Goal: Task Accomplishment & Management: Complete application form

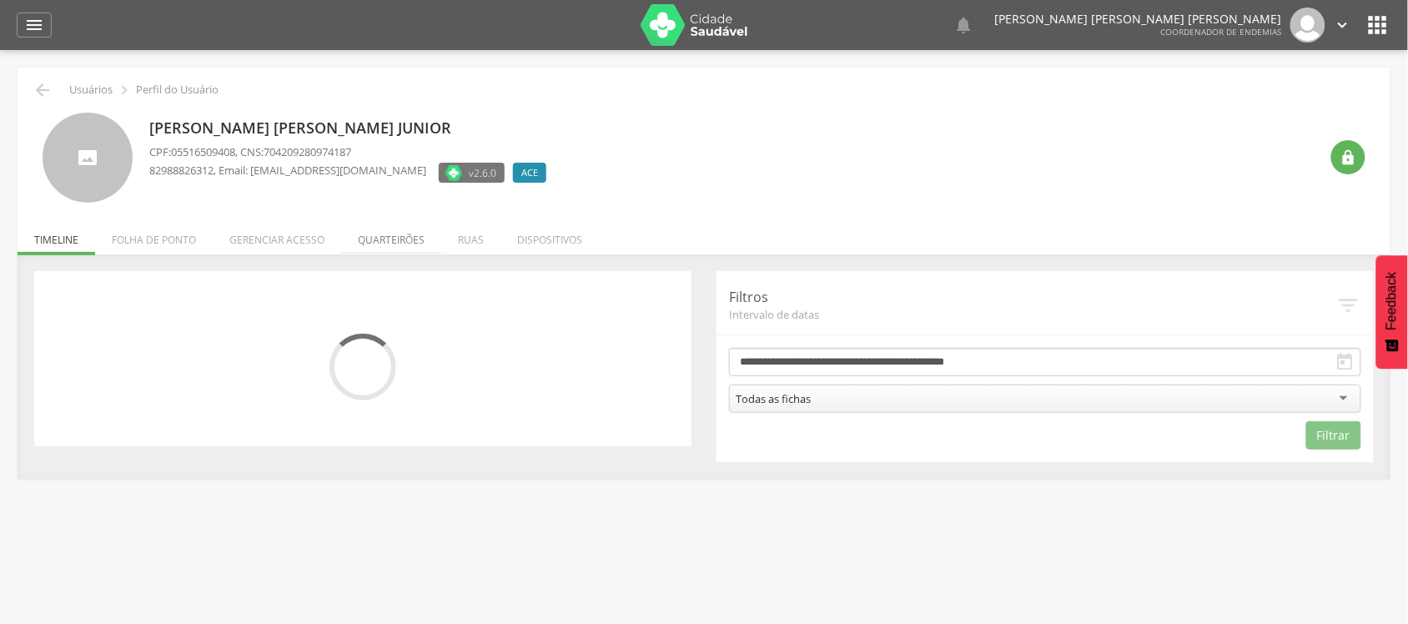
click at [381, 244] on li "Quarteirões" at bounding box center [391, 235] width 100 height 39
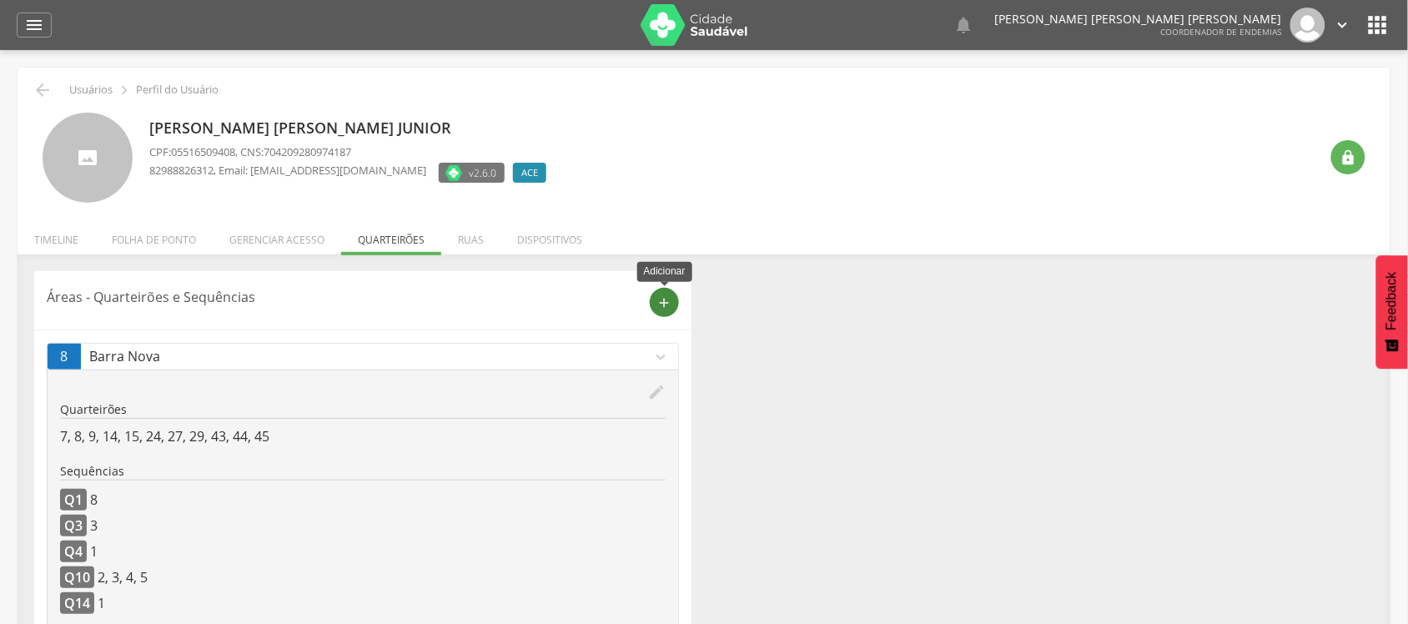
click at [664, 297] on icon "add" at bounding box center [664, 302] width 15 height 15
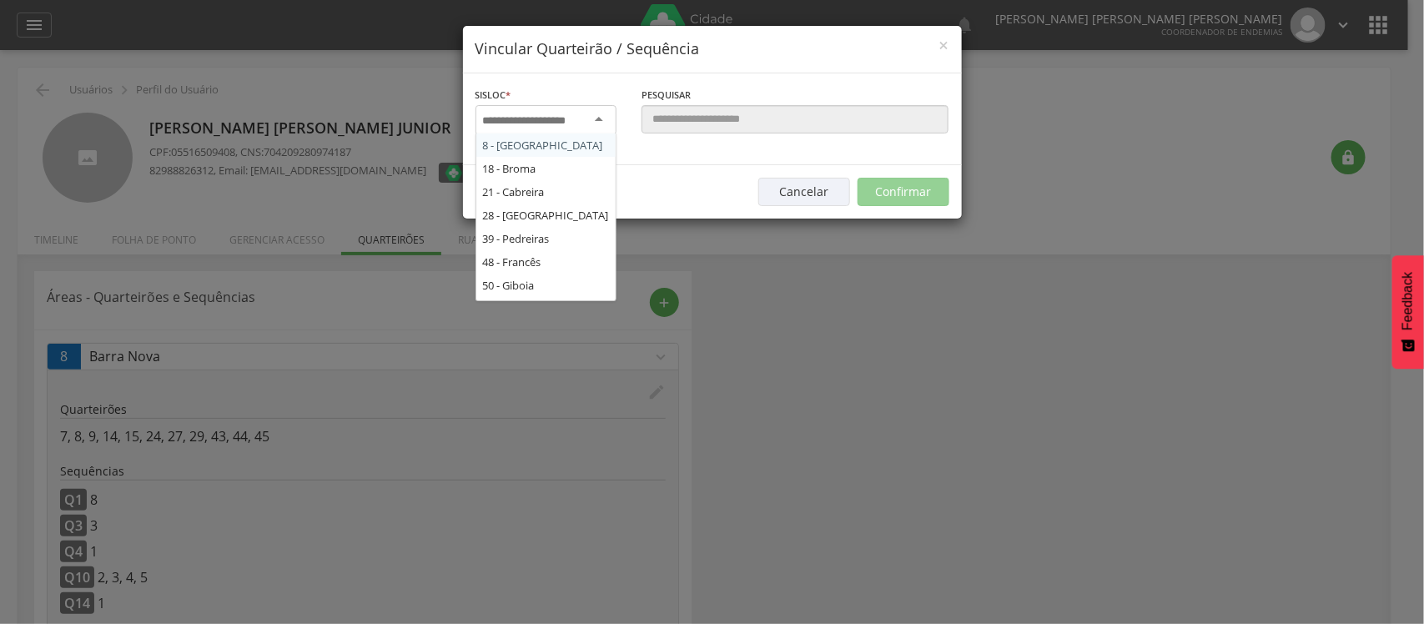
click at [592, 122] on div at bounding box center [546, 120] width 141 height 30
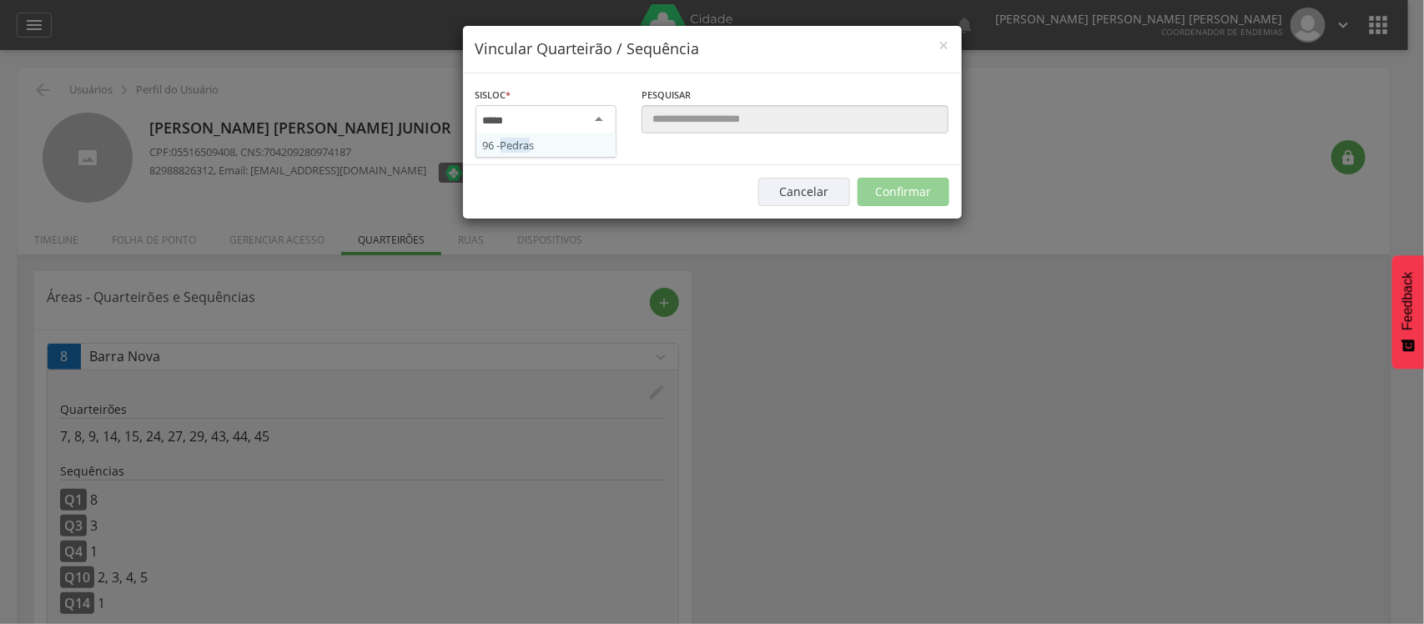
type input "******"
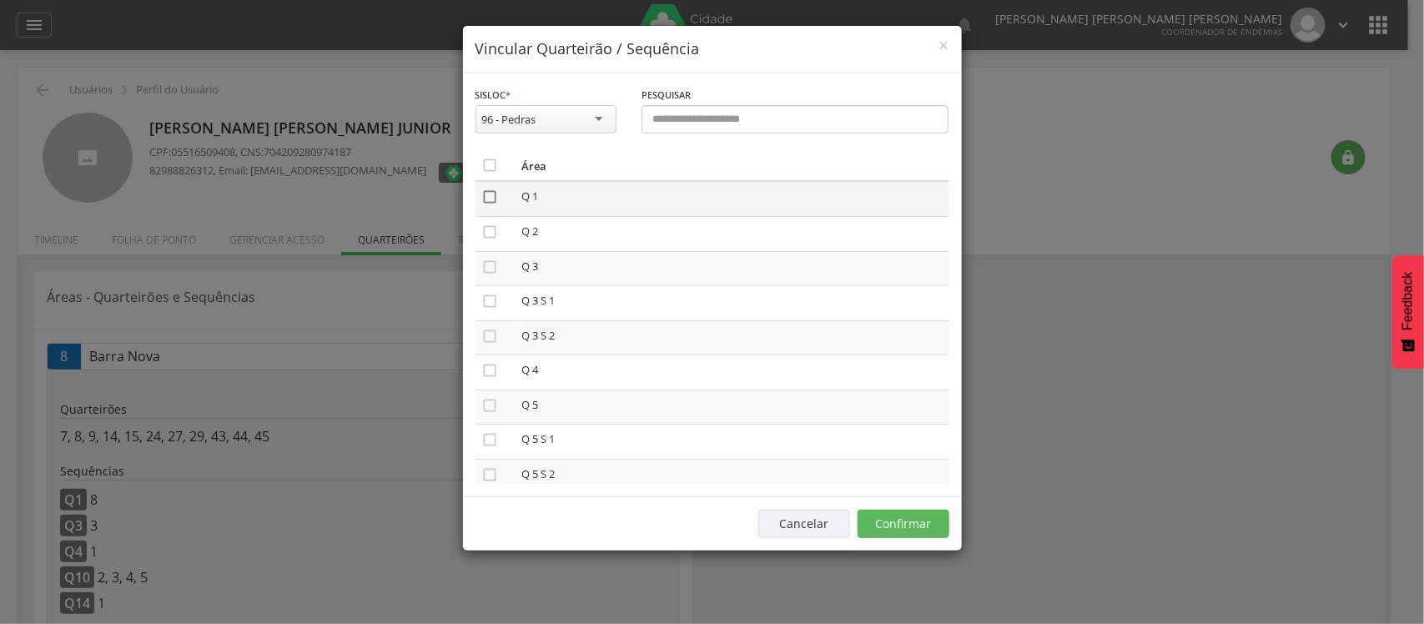
click at [490, 198] on icon "" at bounding box center [490, 197] width 17 height 17
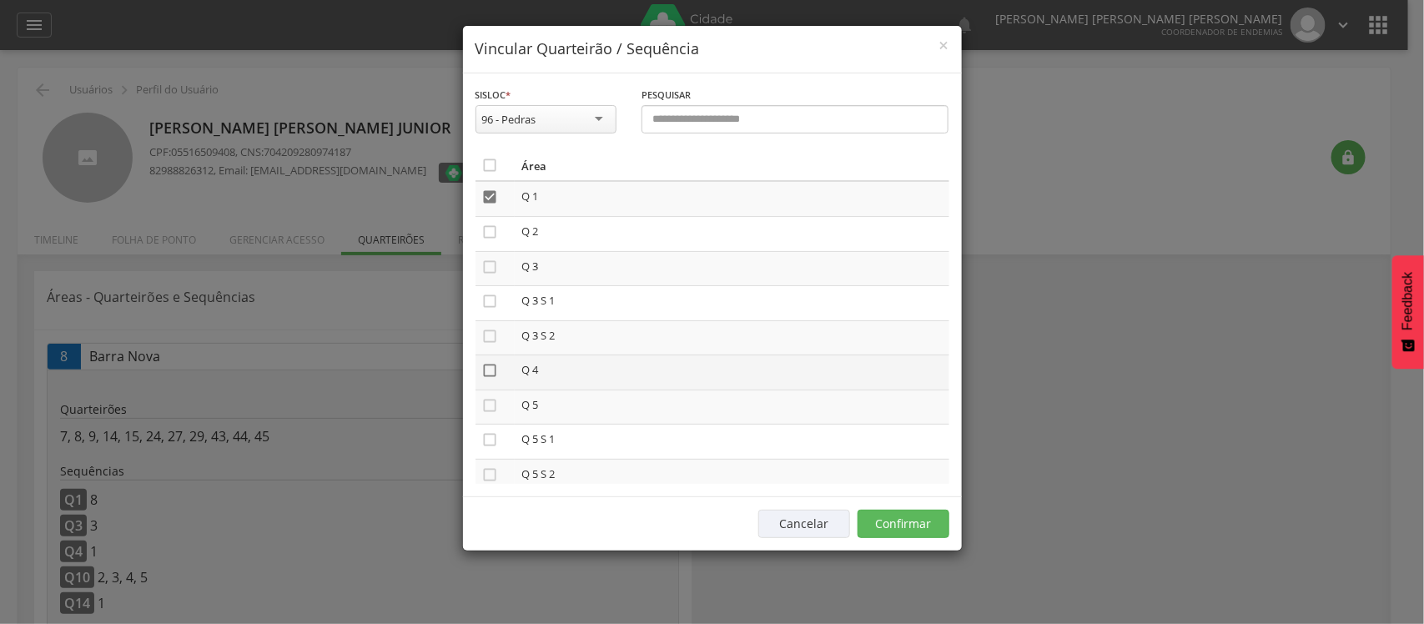
click at [492, 378] on icon "" at bounding box center [490, 370] width 17 height 17
click at [489, 338] on icon "" at bounding box center [490, 336] width 17 height 17
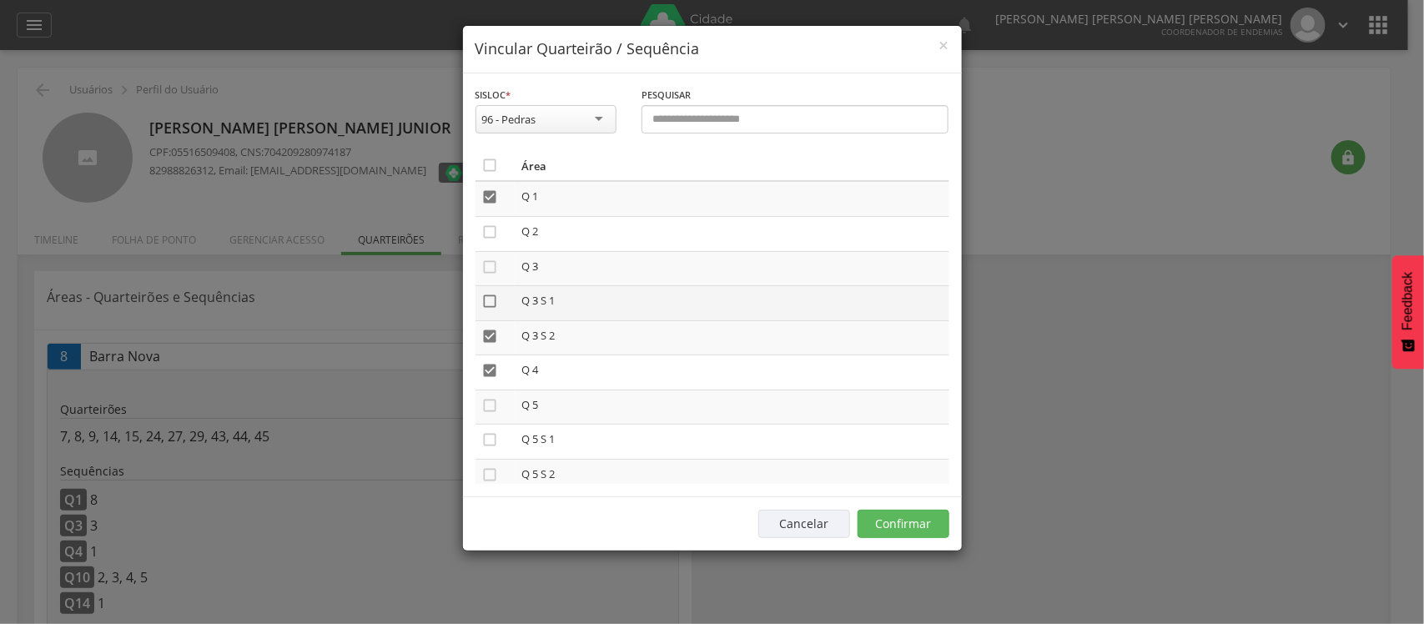
click at [490, 309] on icon "" at bounding box center [490, 301] width 17 height 17
click at [492, 267] on icon "" at bounding box center [490, 267] width 17 height 17
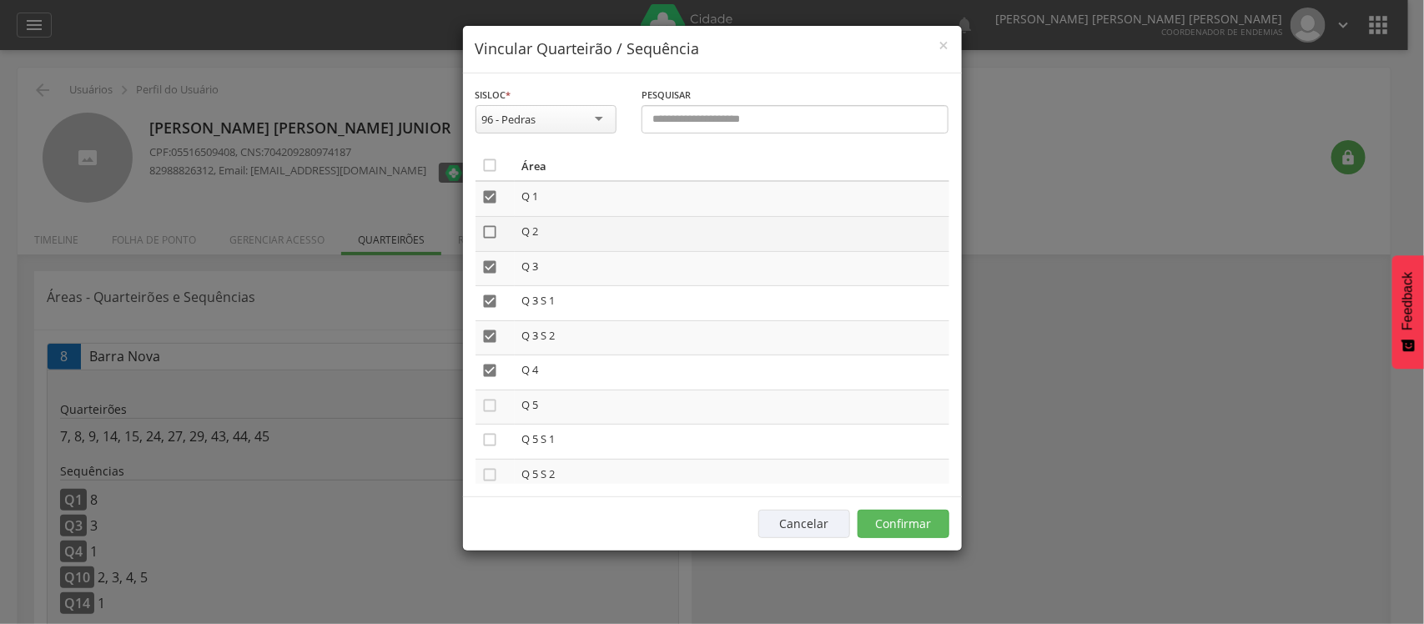
click at [493, 231] on icon "" at bounding box center [490, 232] width 17 height 17
click at [890, 526] on button "Confirmar" at bounding box center [904, 524] width 92 height 28
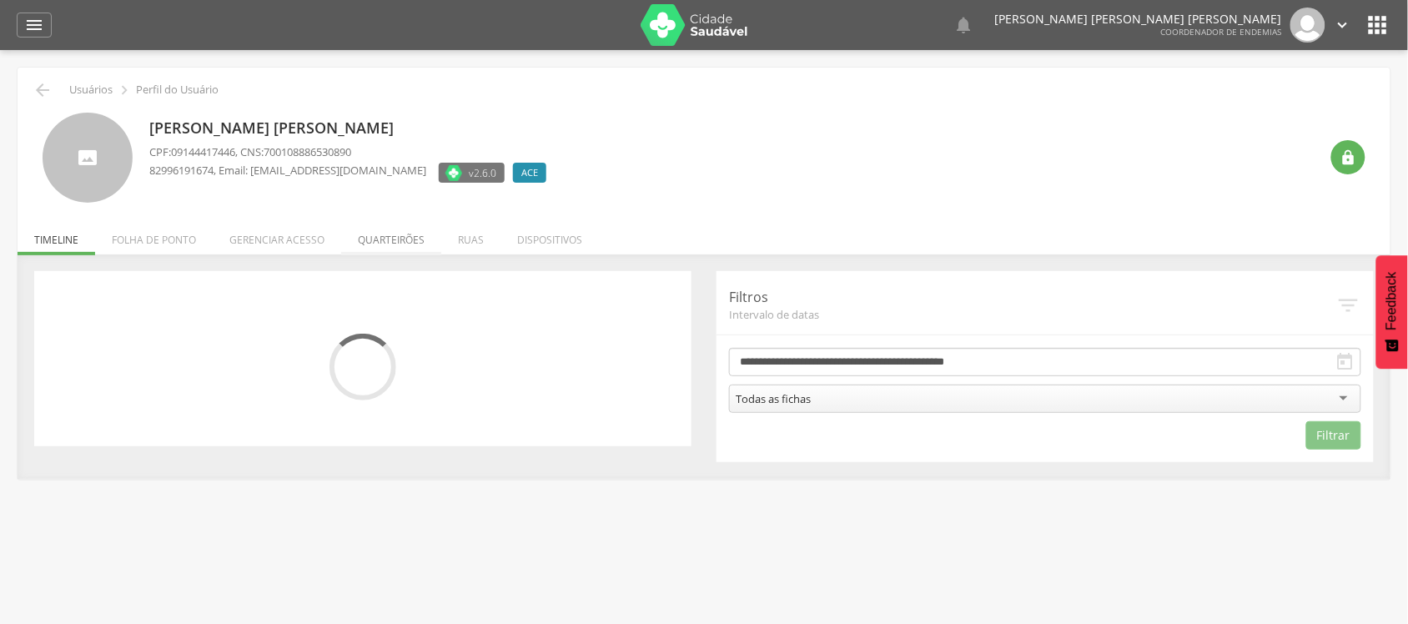
click at [410, 240] on li "Quarteirões" at bounding box center [391, 235] width 100 height 39
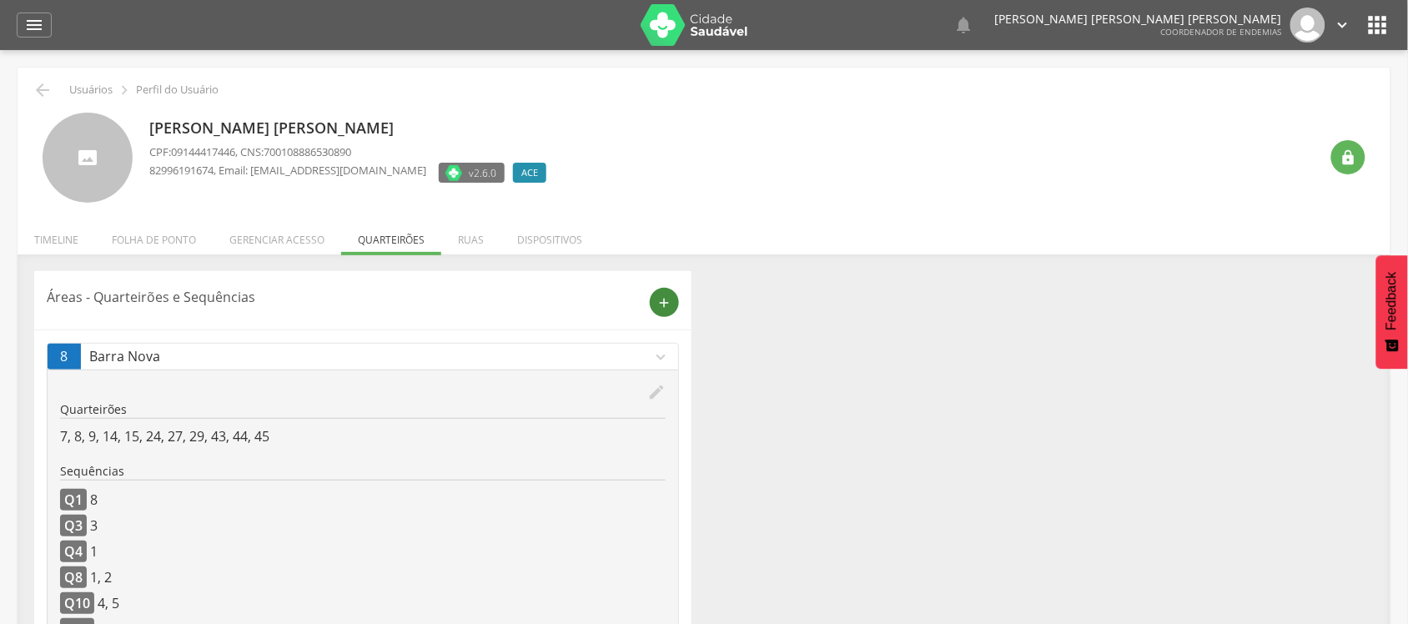
click at [672, 302] on icon "add" at bounding box center [664, 302] width 15 height 15
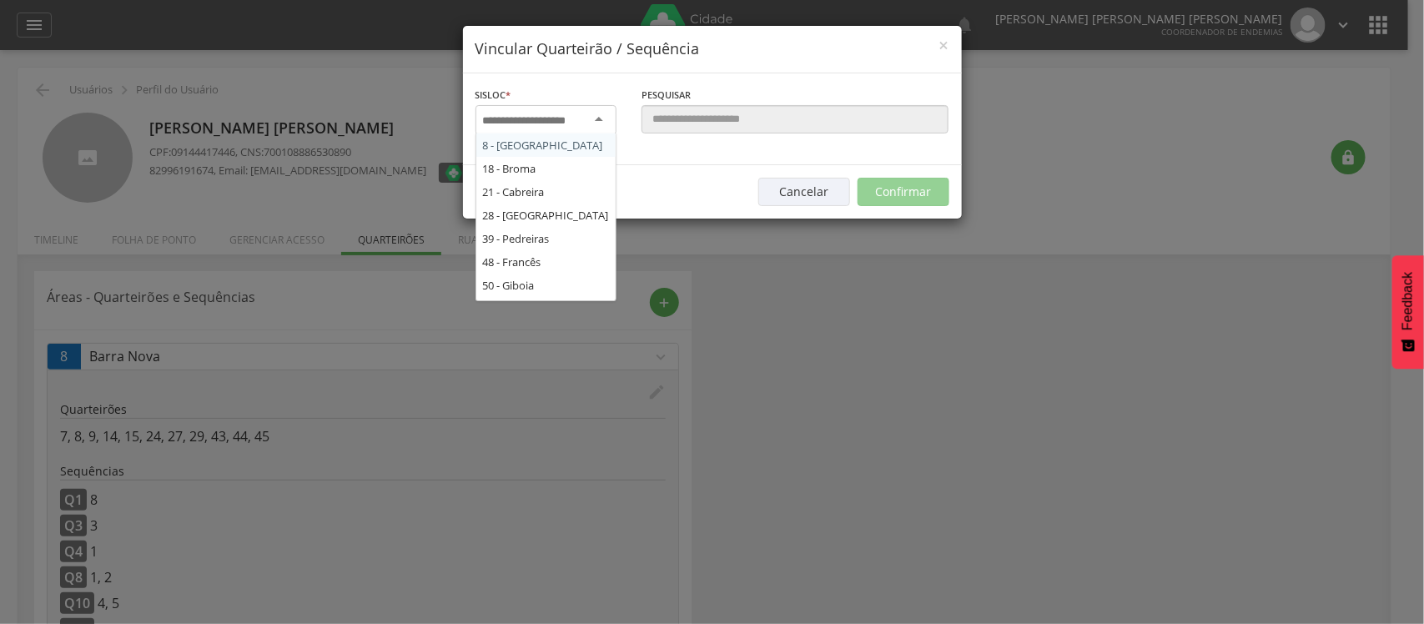
click at [490, 123] on input "select-one" at bounding box center [535, 120] width 105 height 15
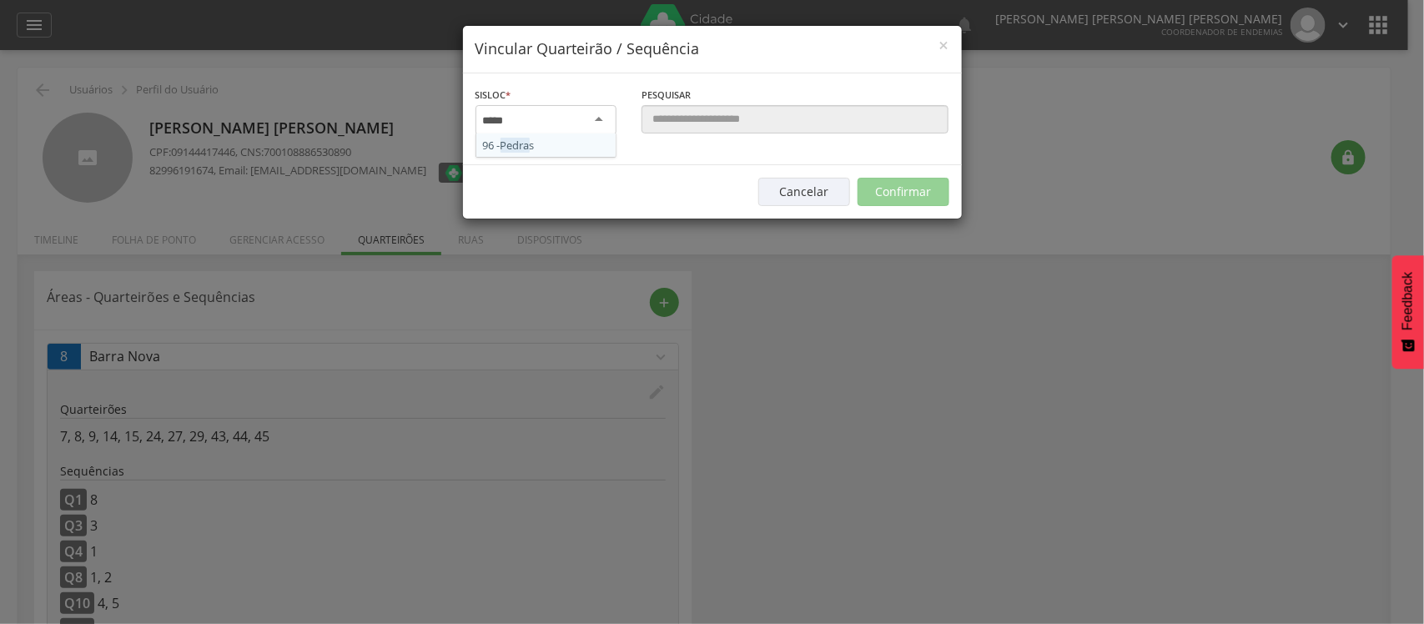
type input "******"
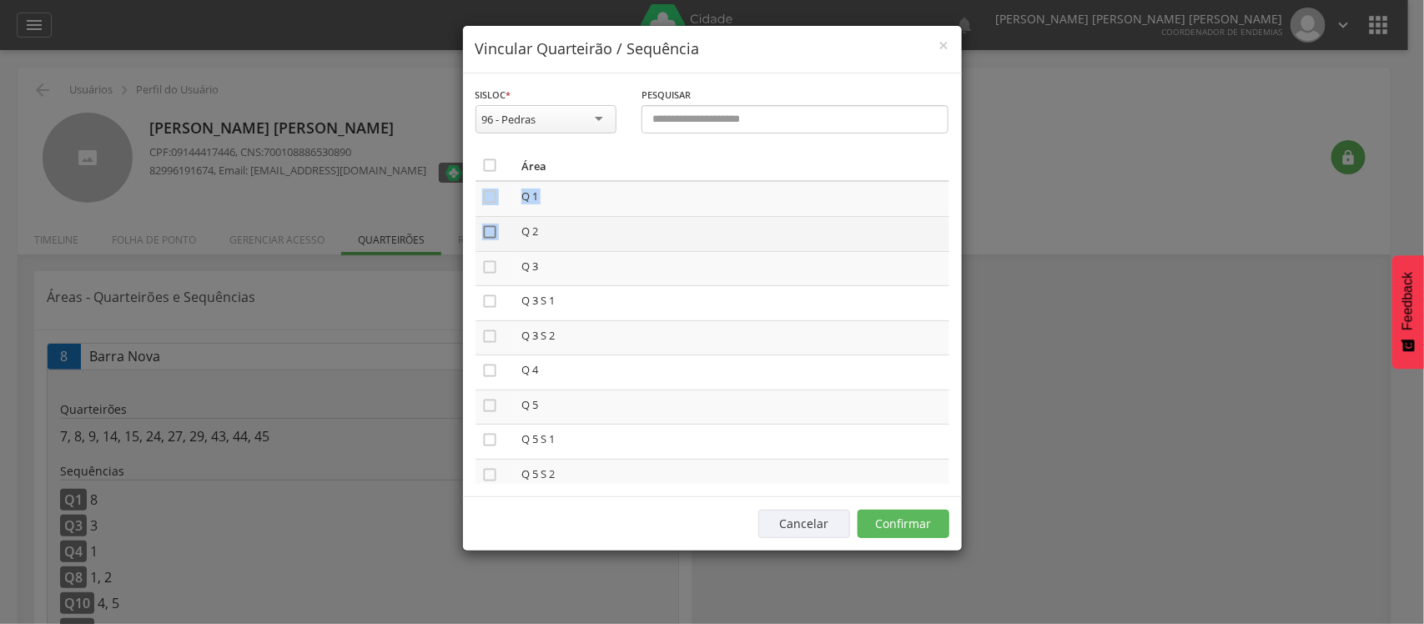
drag, startPoint x: 490, startPoint y: 203, endPoint x: 492, endPoint y: 238, distance: 35.1
click at [492, 238] on icon "" at bounding box center [490, 232] width 17 height 17
drag, startPoint x: 493, startPoint y: 201, endPoint x: 486, endPoint y: 214, distance: 14.9
click at [486, 214] on td "" at bounding box center [495, 198] width 39 height 35
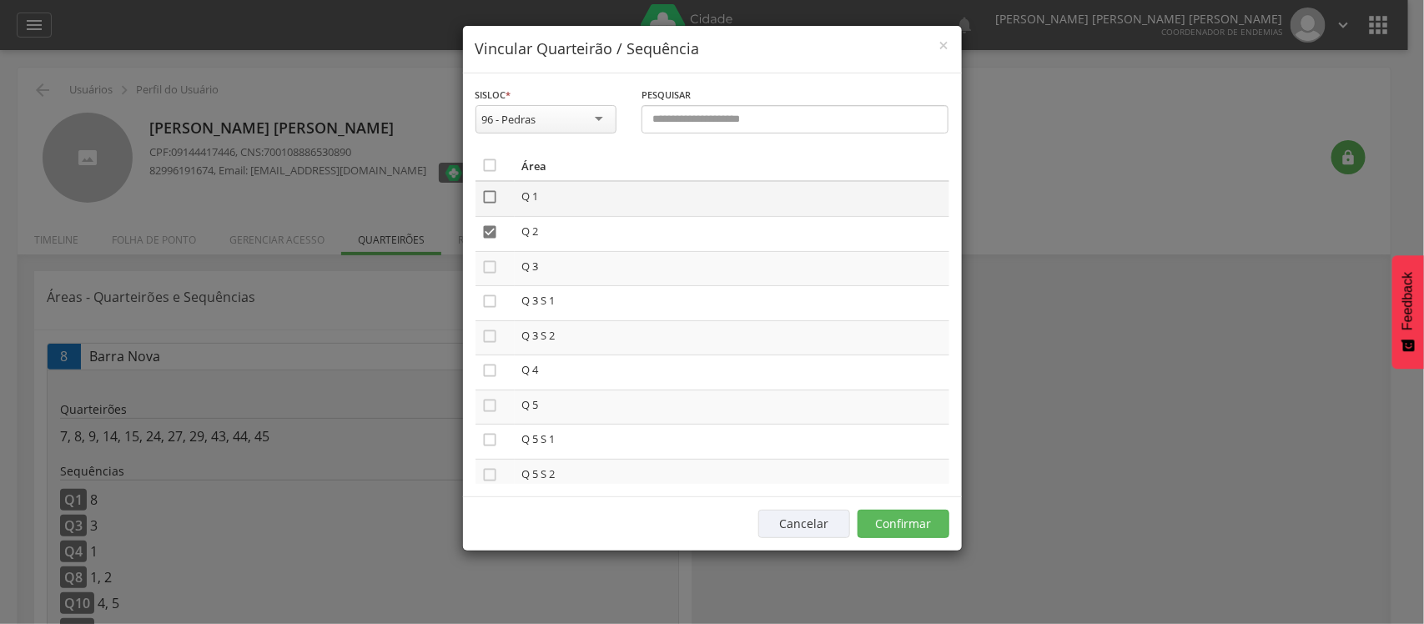
click at [490, 200] on icon "" at bounding box center [490, 197] width 17 height 17
click at [488, 269] on icon "" at bounding box center [490, 267] width 17 height 17
drag, startPoint x: 485, startPoint y: 305, endPoint x: 491, endPoint y: 343, distance: 38.0
click at [491, 343] on icon "" at bounding box center [490, 336] width 17 height 17
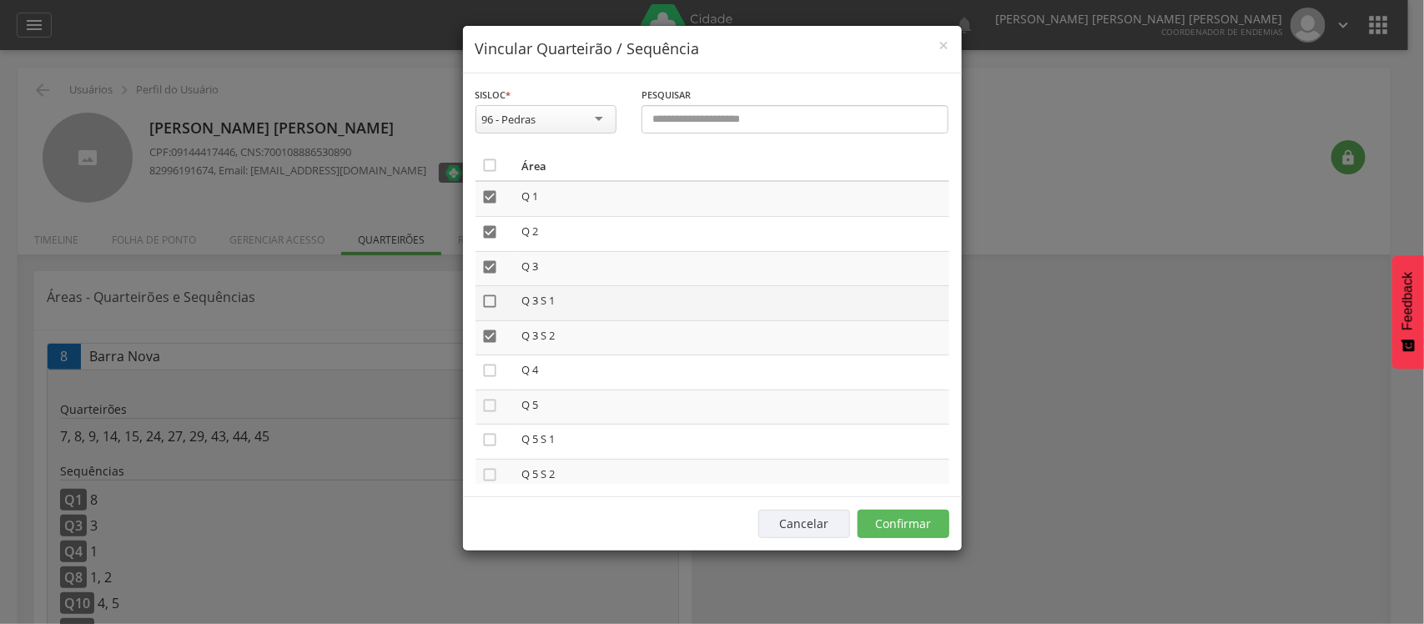
click at [492, 309] on icon "" at bounding box center [490, 301] width 17 height 17
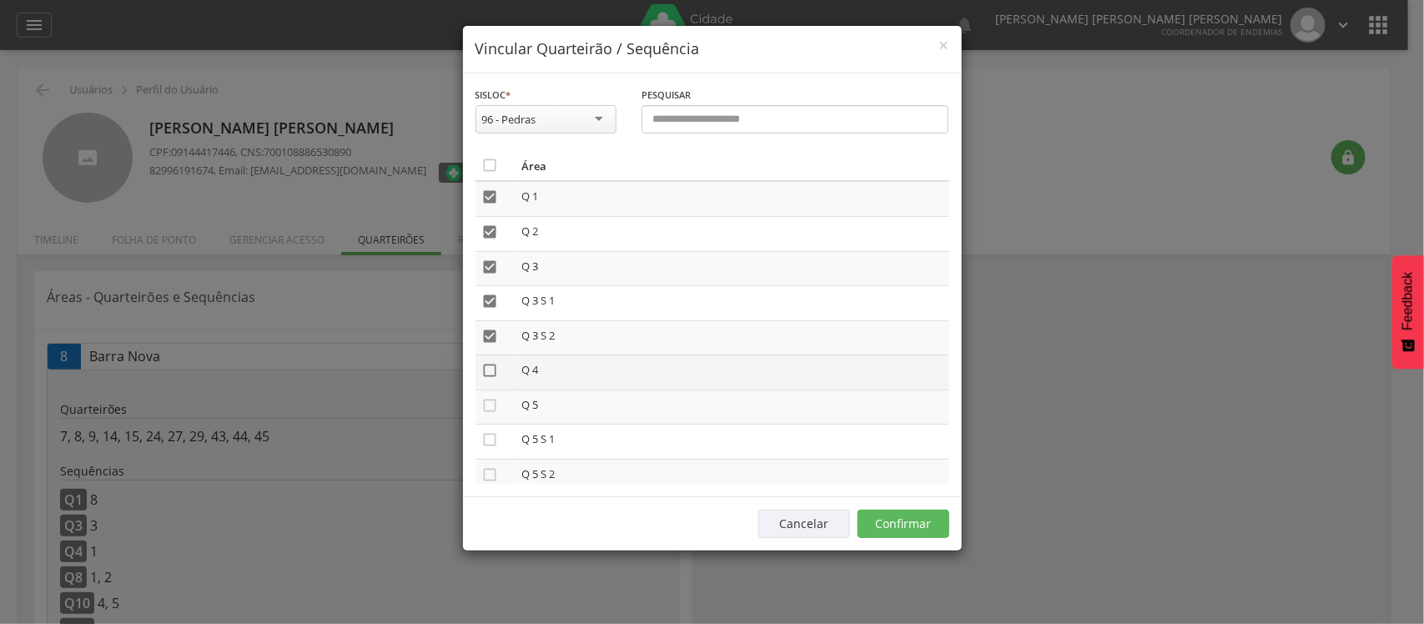
click at [491, 373] on icon "" at bounding box center [490, 370] width 17 height 17
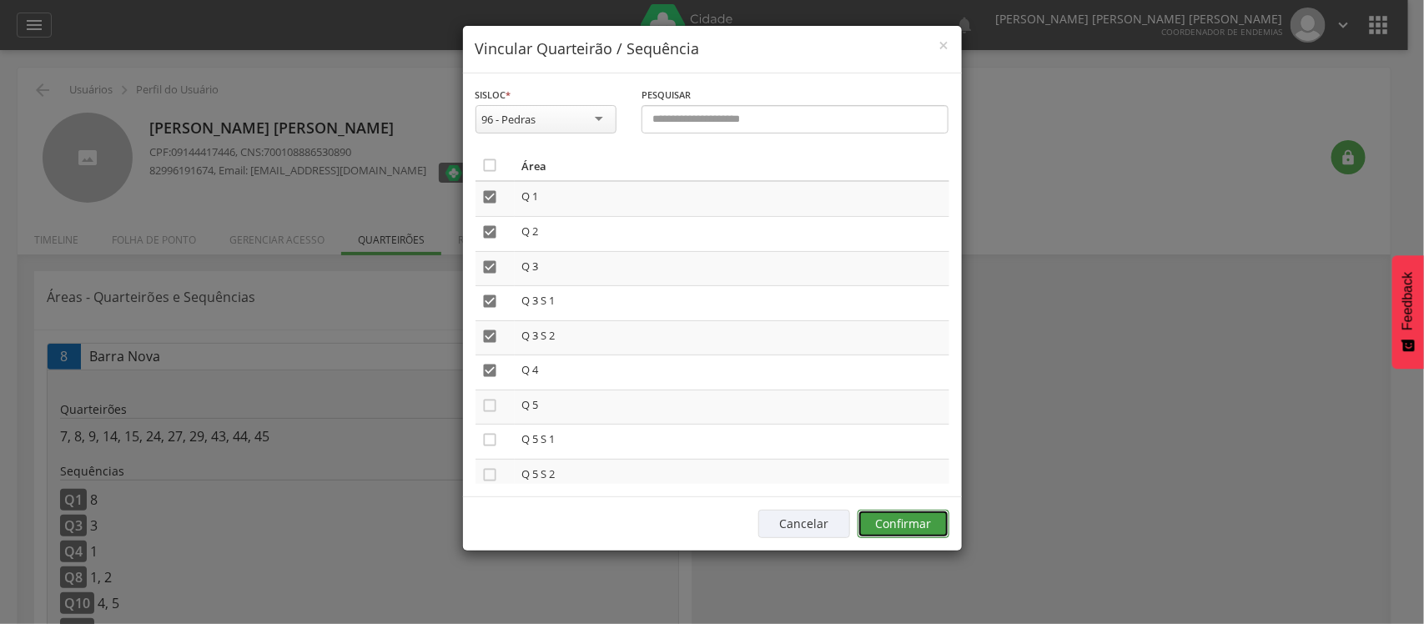
click at [930, 526] on button "Confirmar" at bounding box center [904, 524] width 92 height 28
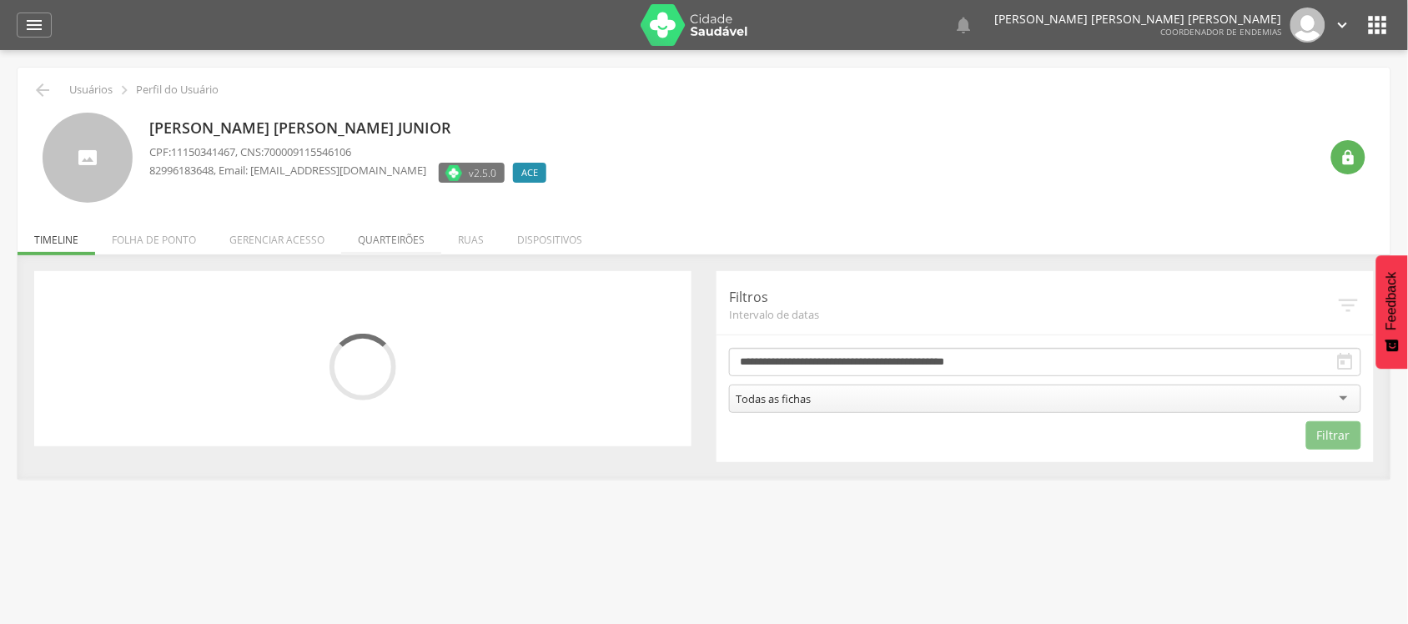
click at [405, 236] on li "Quarteirões" at bounding box center [391, 235] width 100 height 39
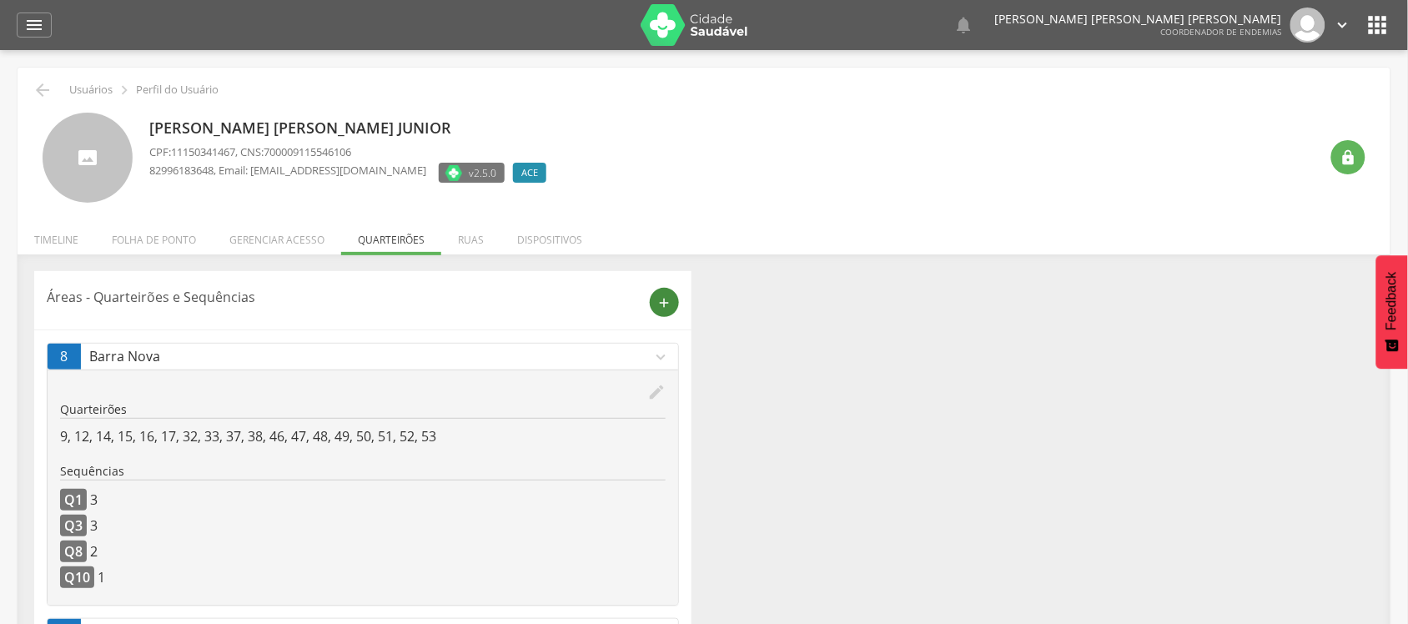
click at [669, 309] on icon "add" at bounding box center [664, 302] width 15 height 15
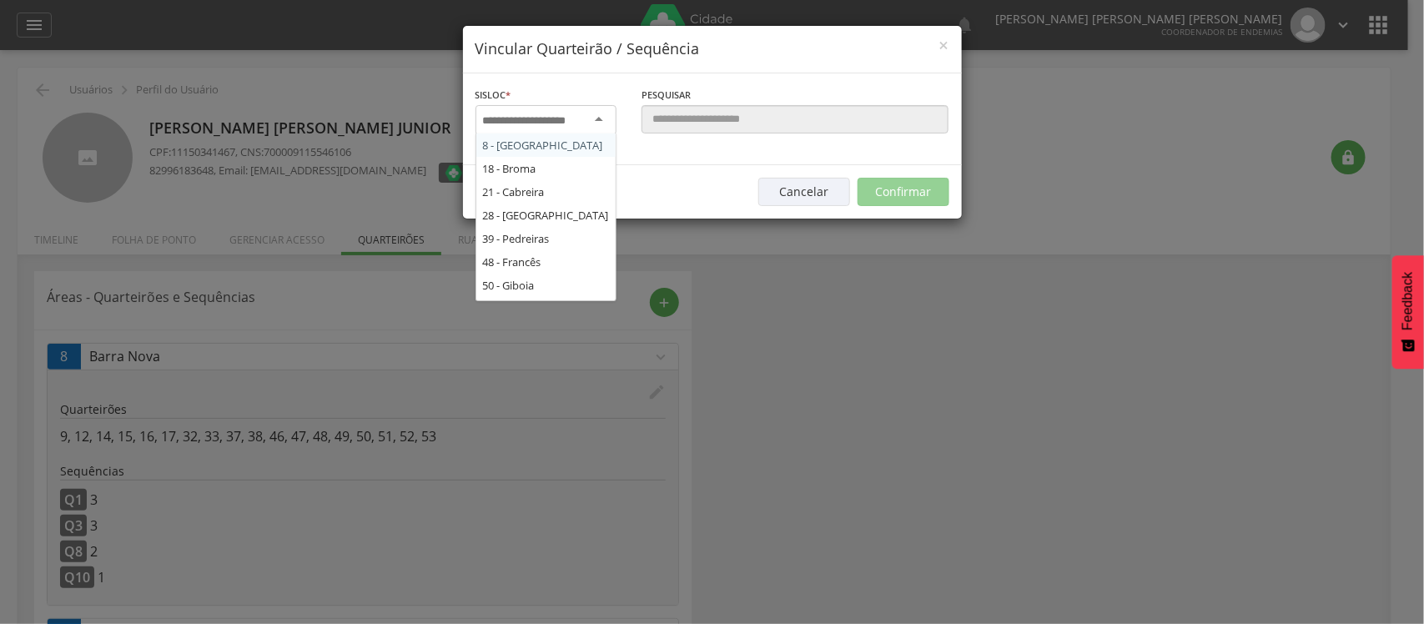
click at [589, 127] on div at bounding box center [546, 120] width 141 height 30
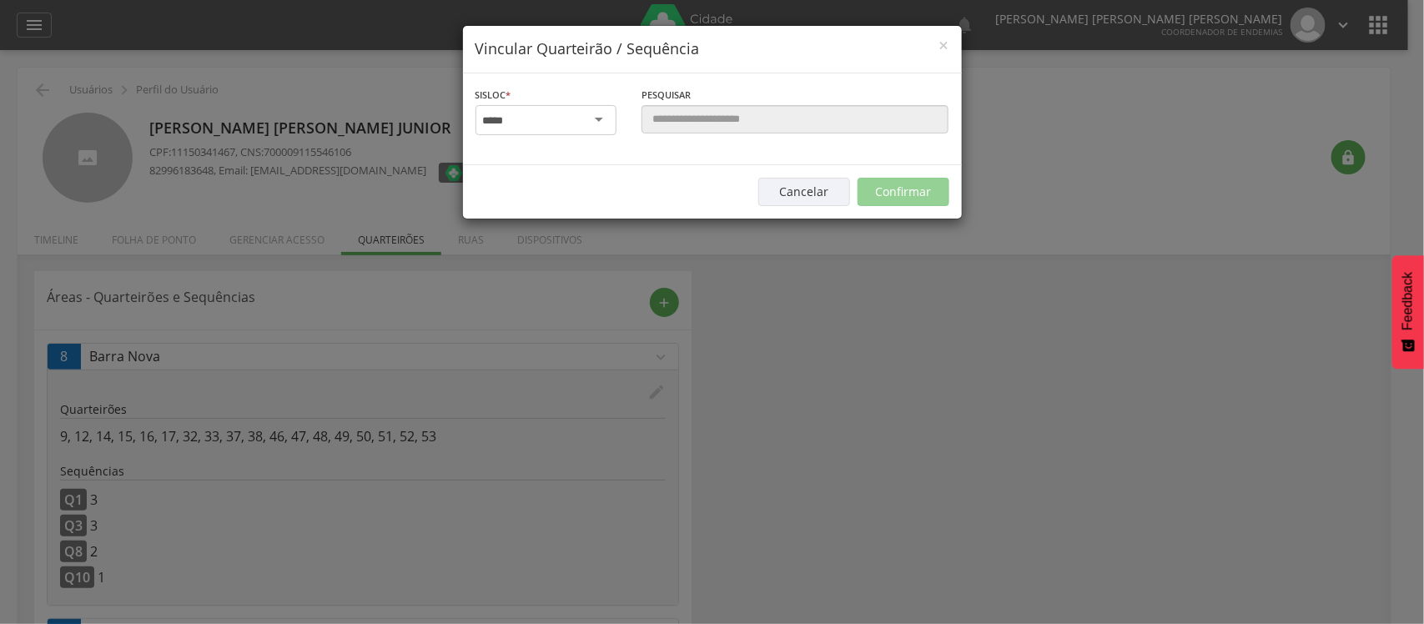
type input "****"
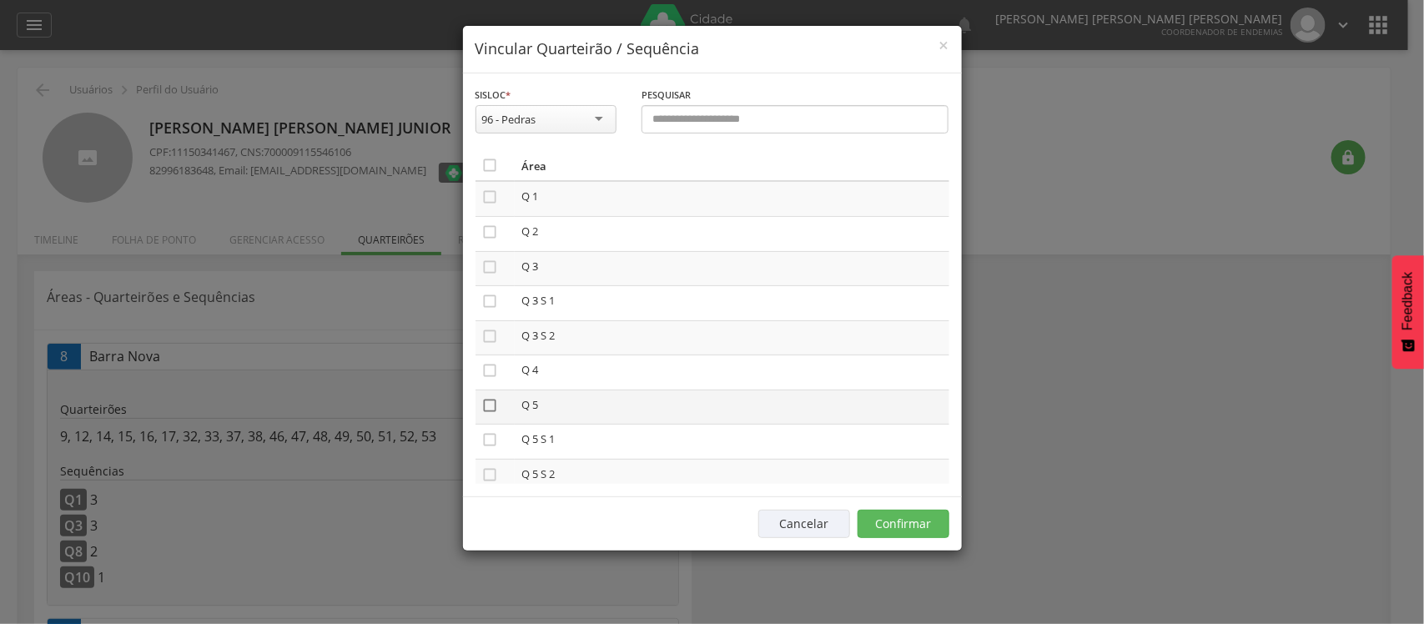
click at [490, 410] on icon "" at bounding box center [490, 405] width 17 height 17
click at [873, 523] on button "Confirmar" at bounding box center [904, 524] width 92 height 28
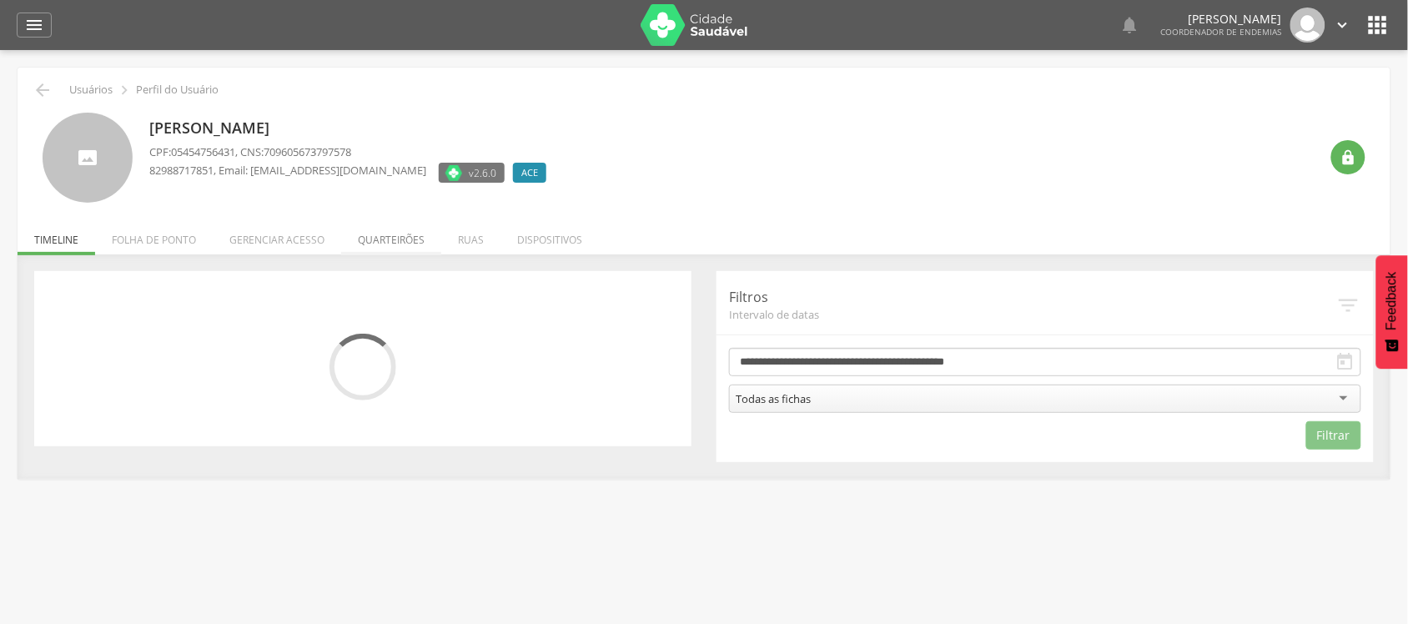
click at [400, 234] on li "Quarteirões" at bounding box center [391, 235] width 100 height 39
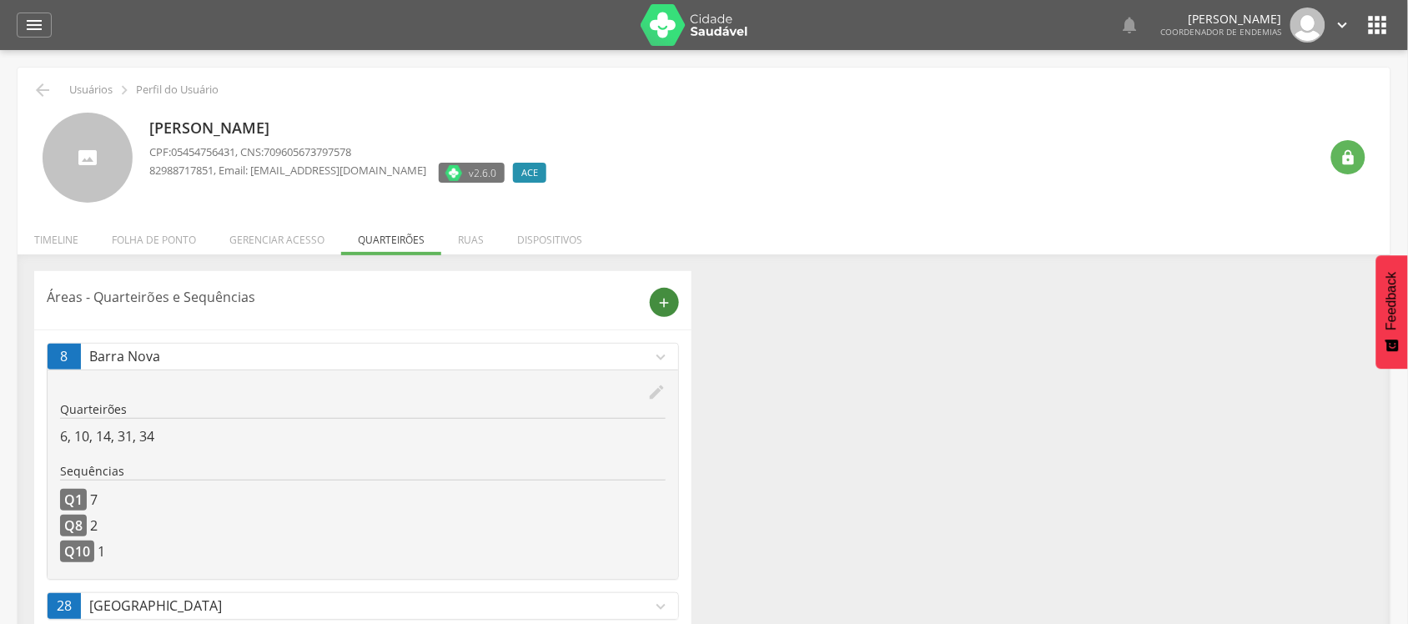
click at [657, 305] on icon "add" at bounding box center [664, 302] width 15 height 15
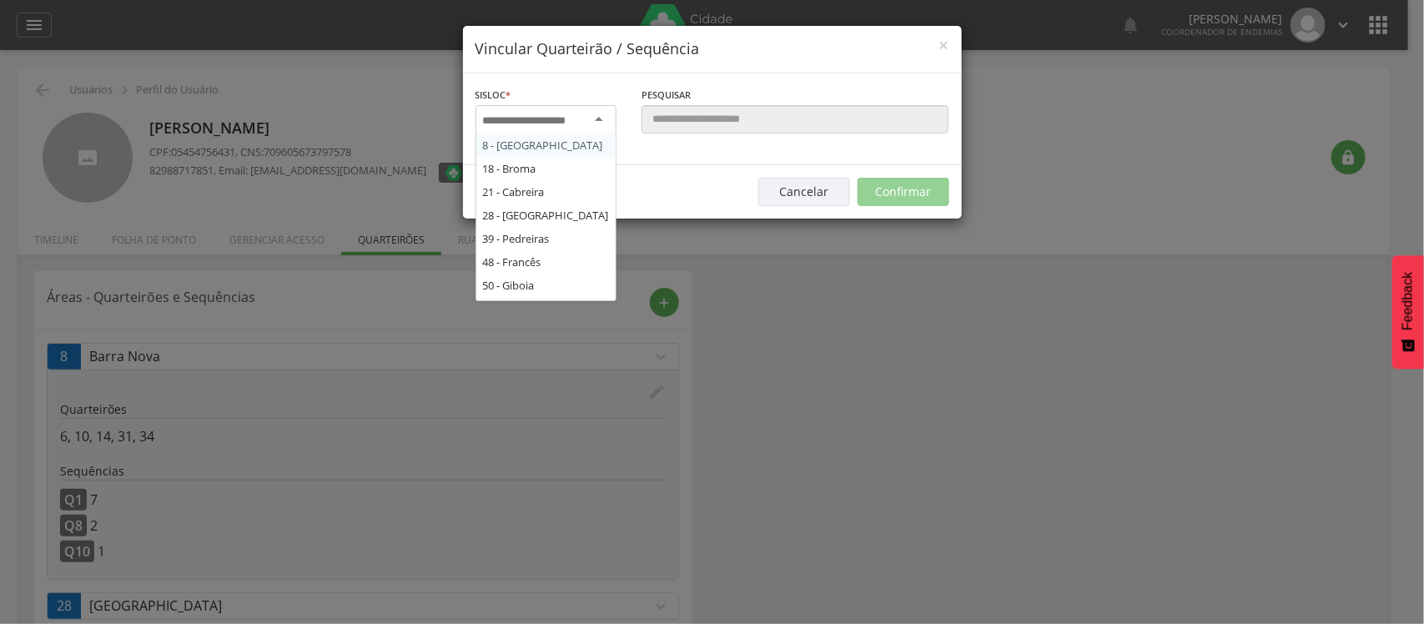
click at [488, 125] on input "select-one" at bounding box center [535, 120] width 105 height 15
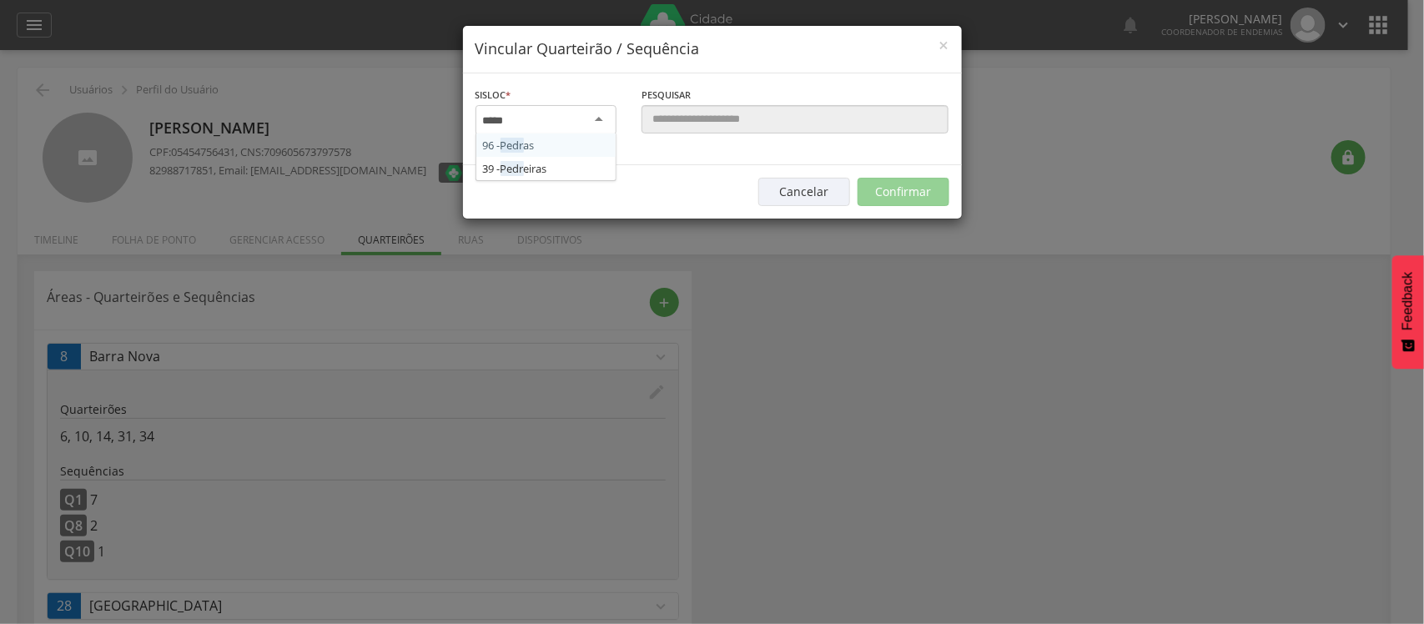
type input "******"
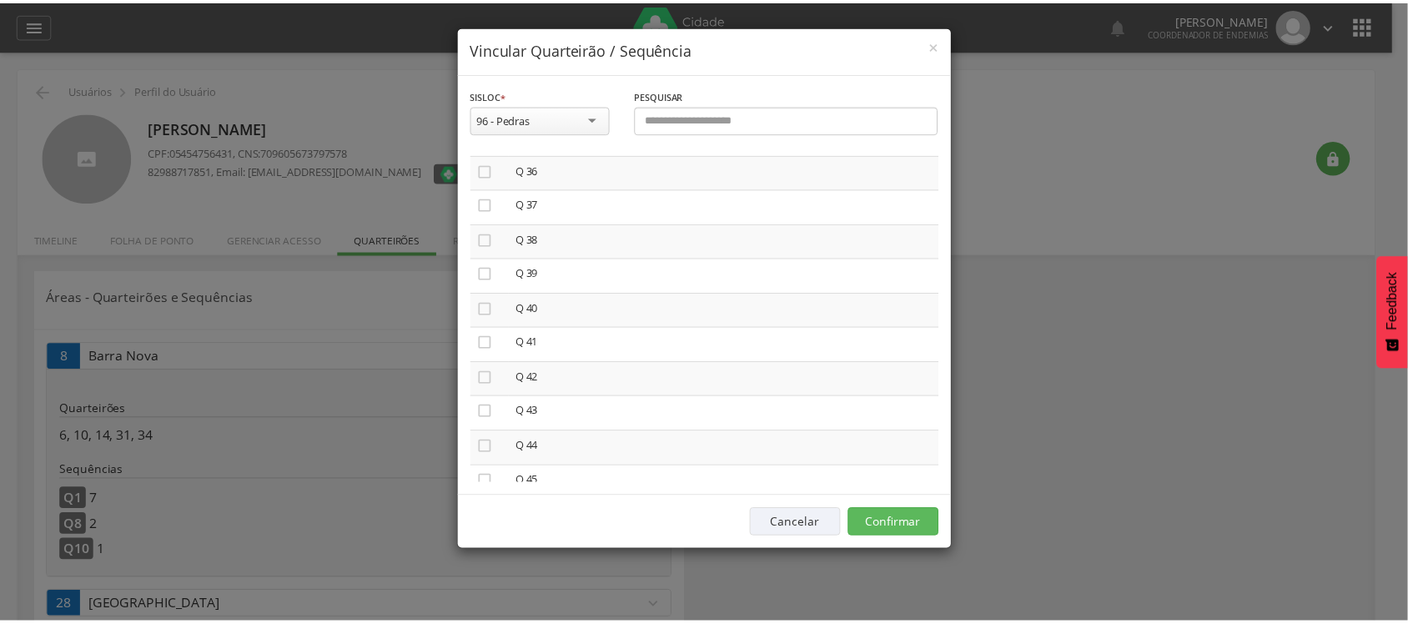
scroll to position [4030, 0]
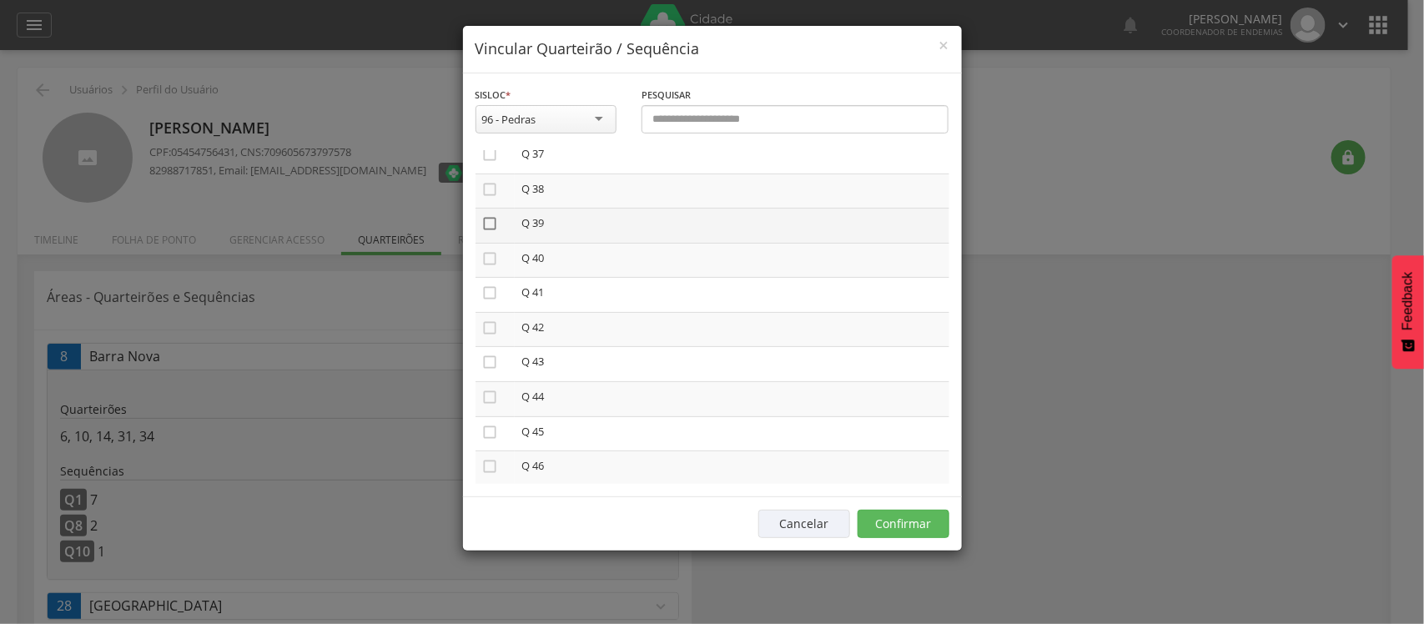
click at [486, 232] on icon "" at bounding box center [490, 223] width 17 height 17
click at [916, 521] on button "Confirmar" at bounding box center [904, 524] width 92 height 28
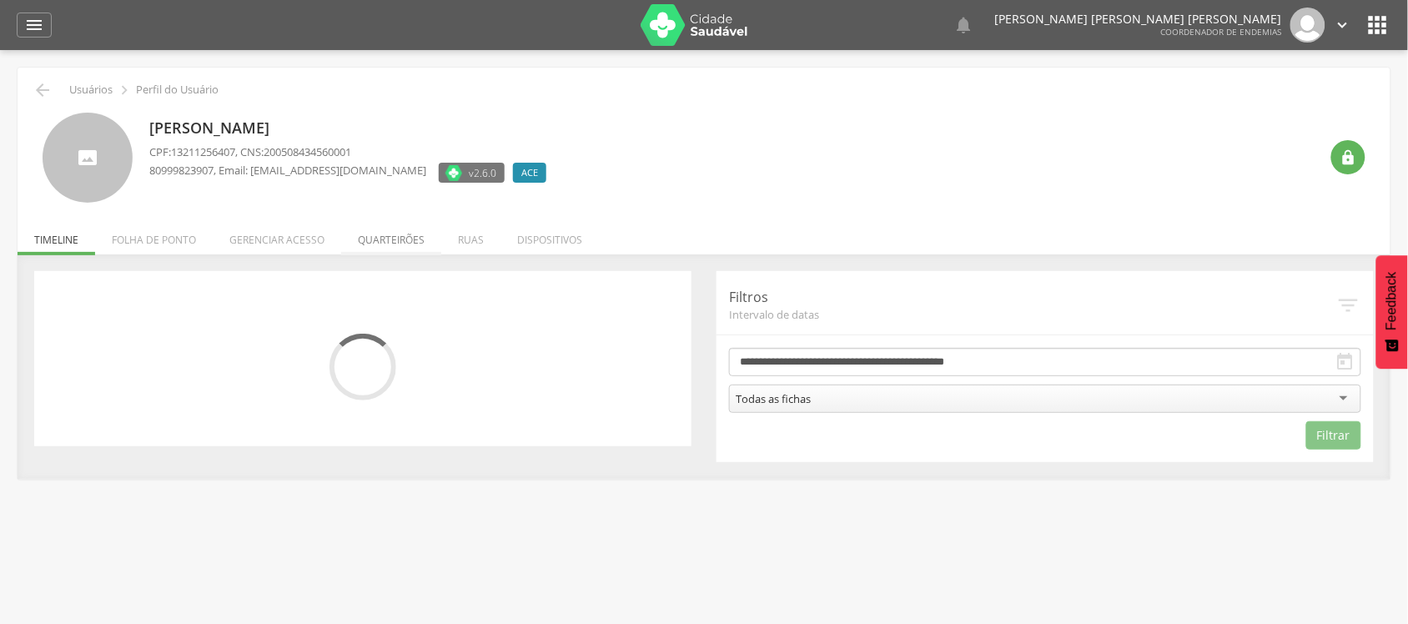
click at [371, 239] on li "Quarteirões" at bounding box center [391, 235] width 100 height 39
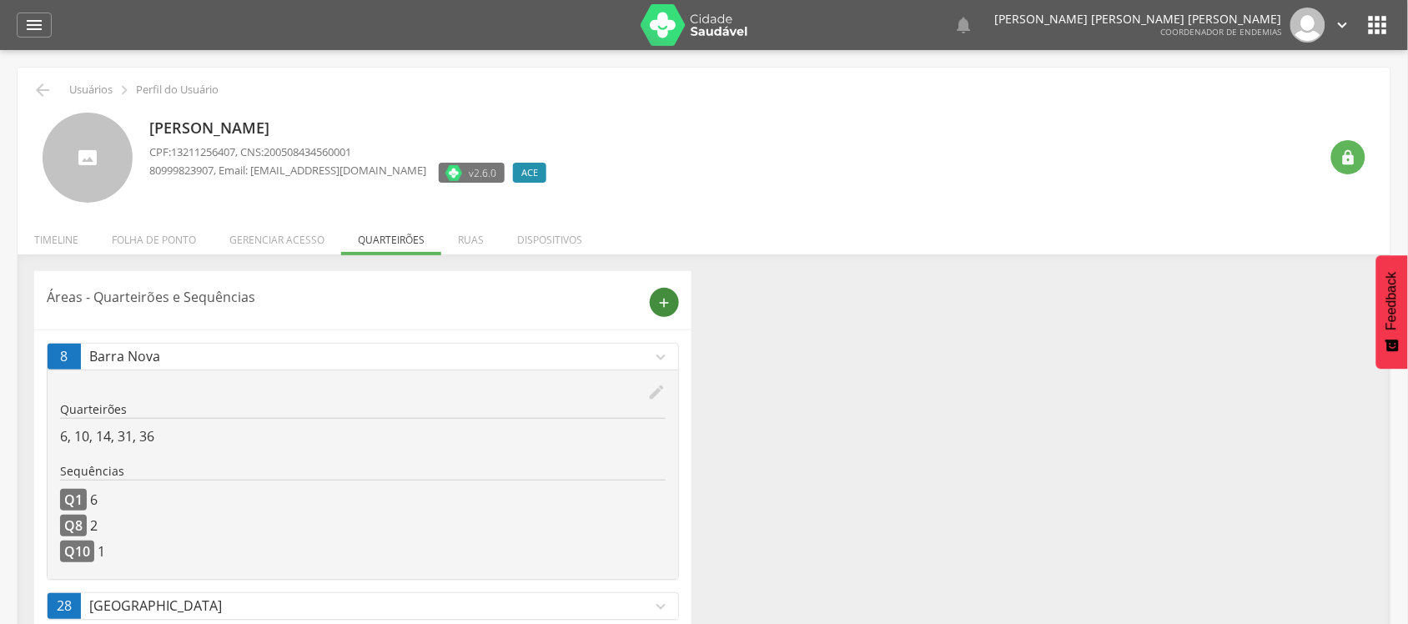
click at [664, 293] on div "add" at bounding box center [664, 302] width 29 height 29
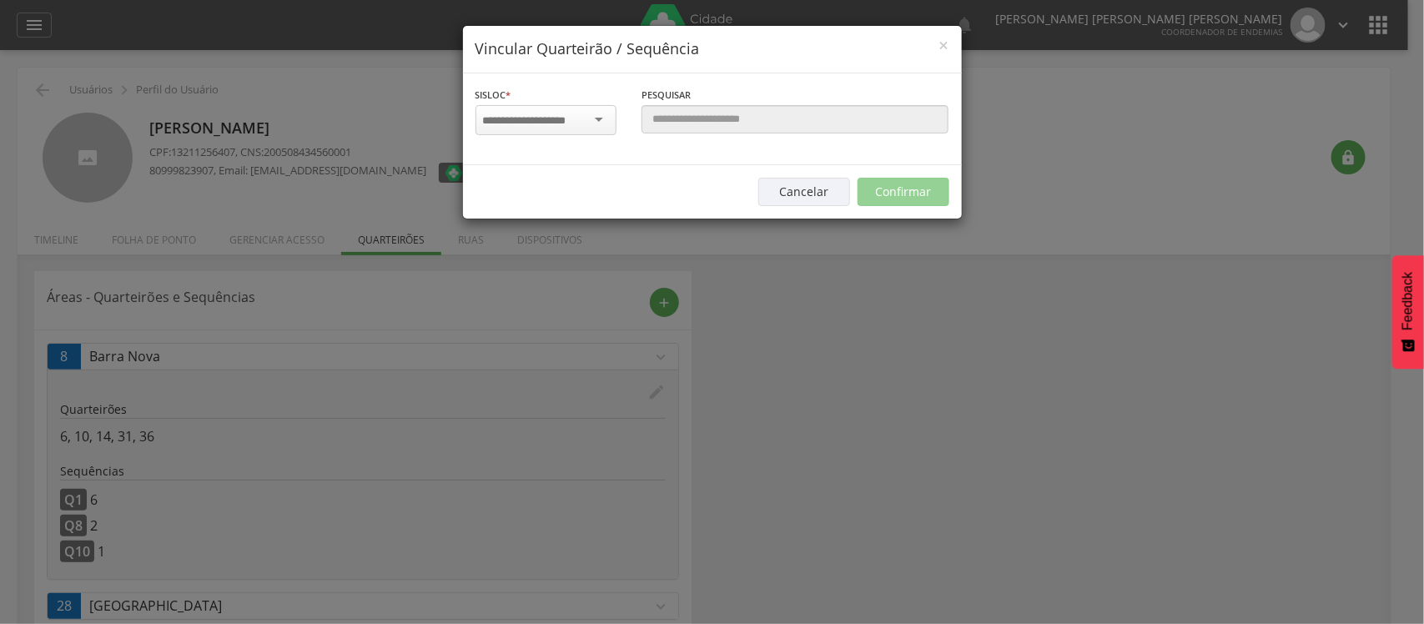
click at [542, 123] on input "select-one" at bounding box center [535, 120] width 105 height 15
type input "******"
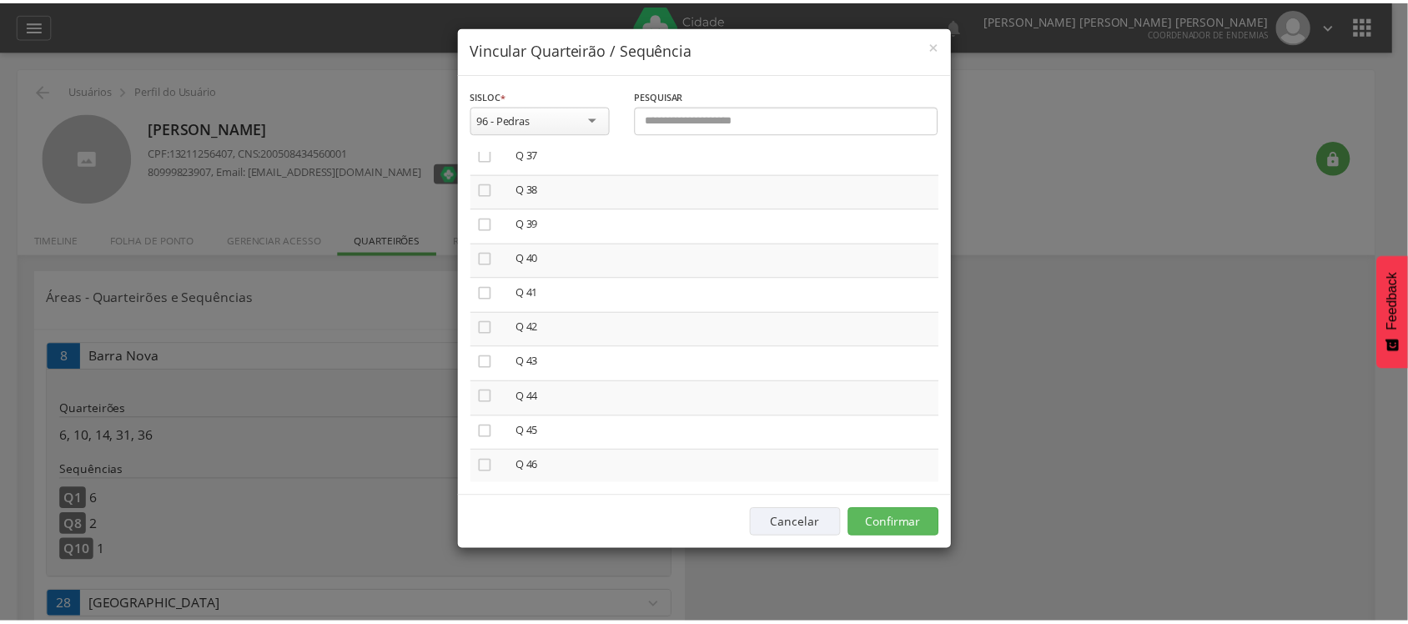
scroll to position [4047, 0]
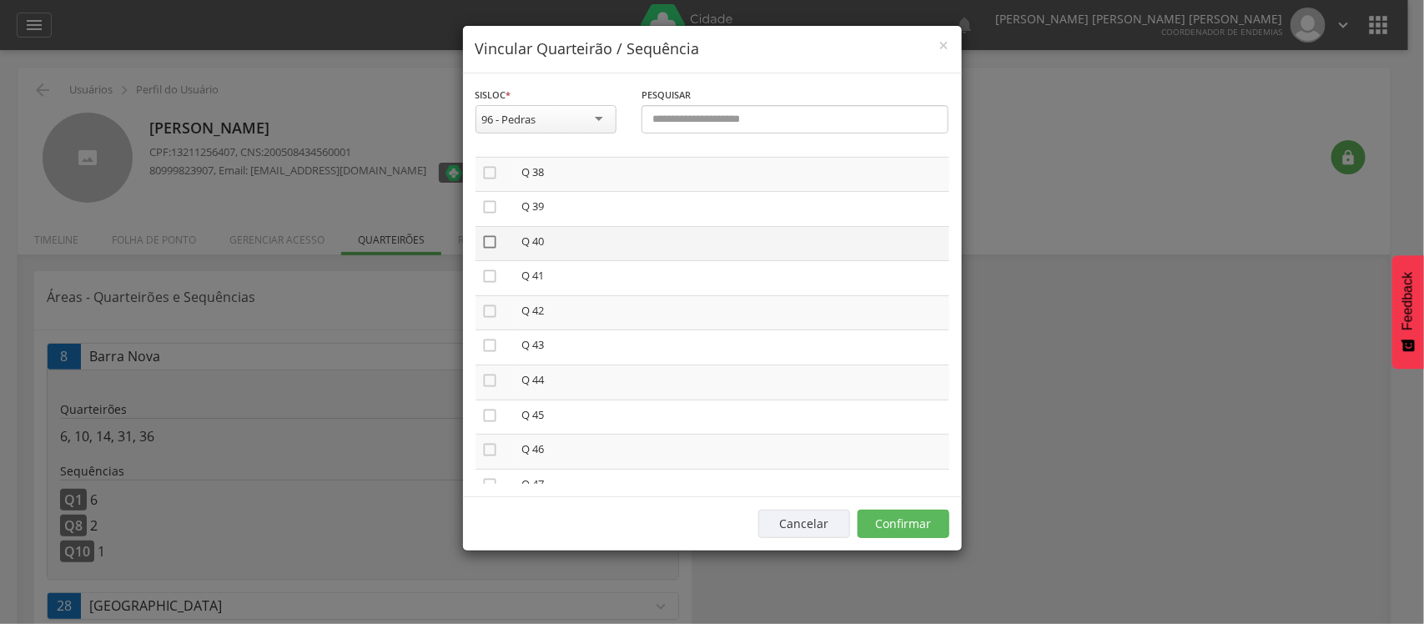
click at [485, 250] on icon "" at bounding box center [490, 242] width 17 height 17
click at [870, 531] on button "Confirmar" at bounding box center [904, 524] width 92 height 28
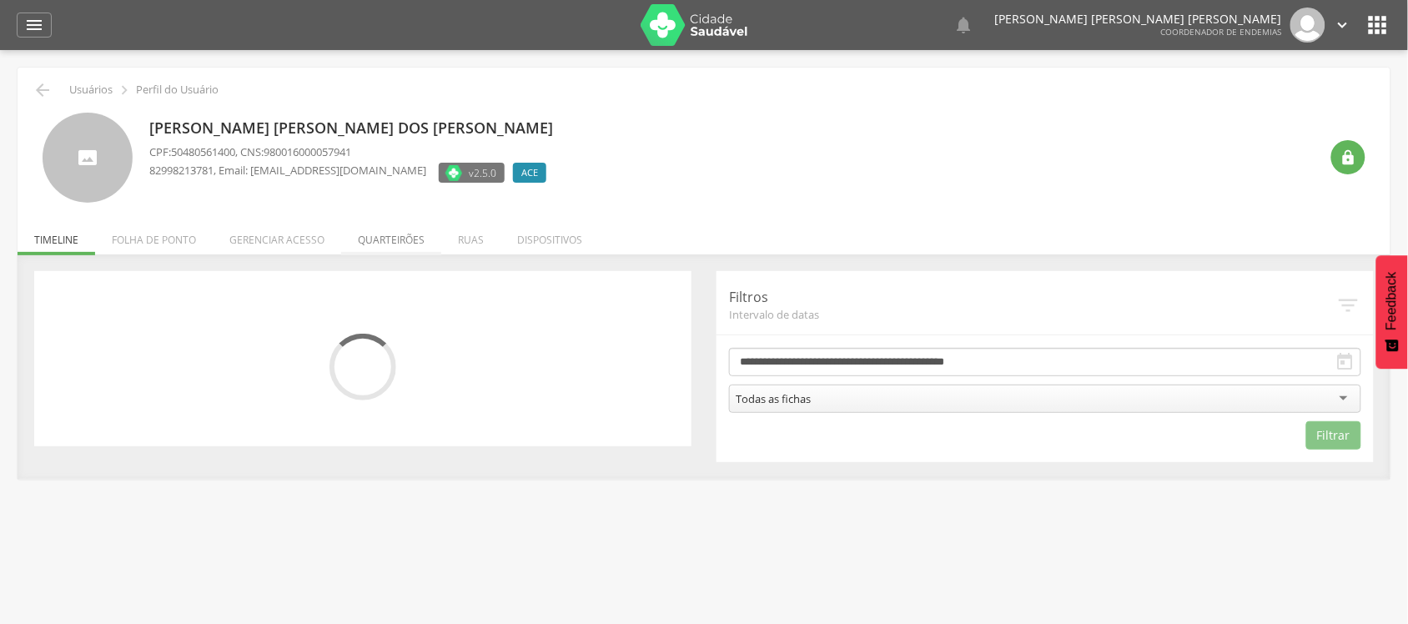
click at [390, 234] on li "Quarteirões" at bounding box center [391, 235] width 100 height 39
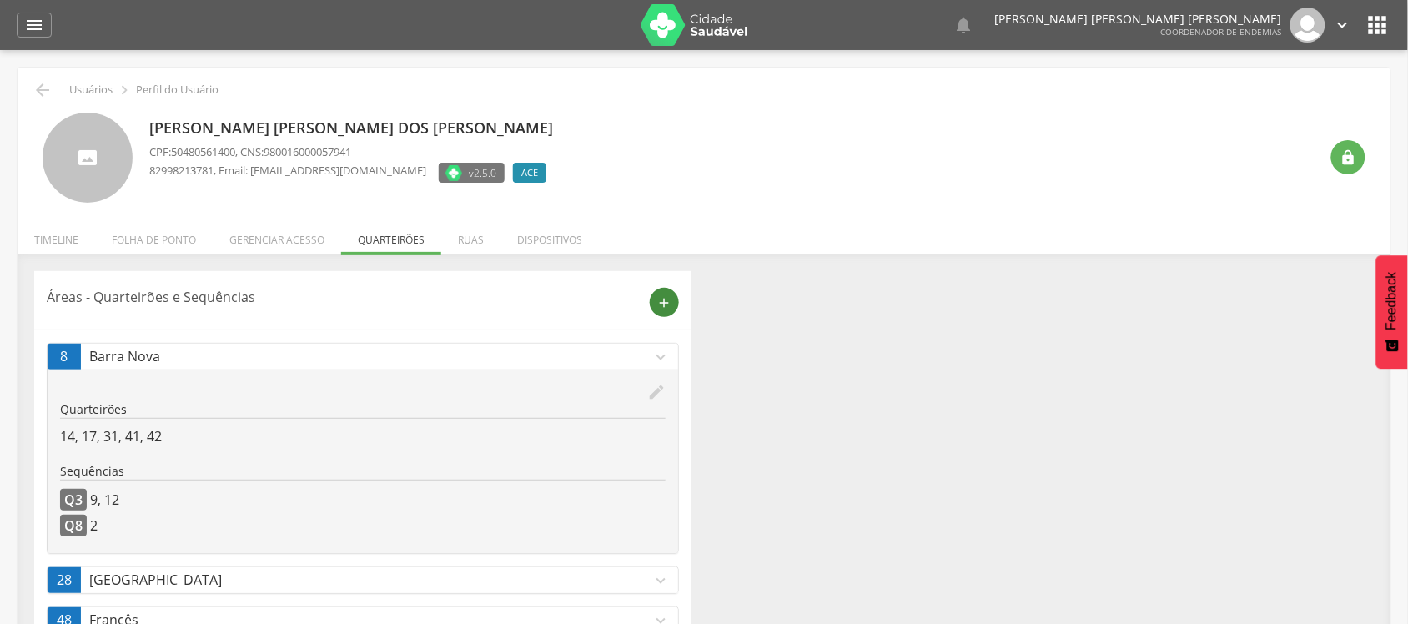
click at [666, 300] on icon "add" at bounding box center [664, 302] width 15 height 15
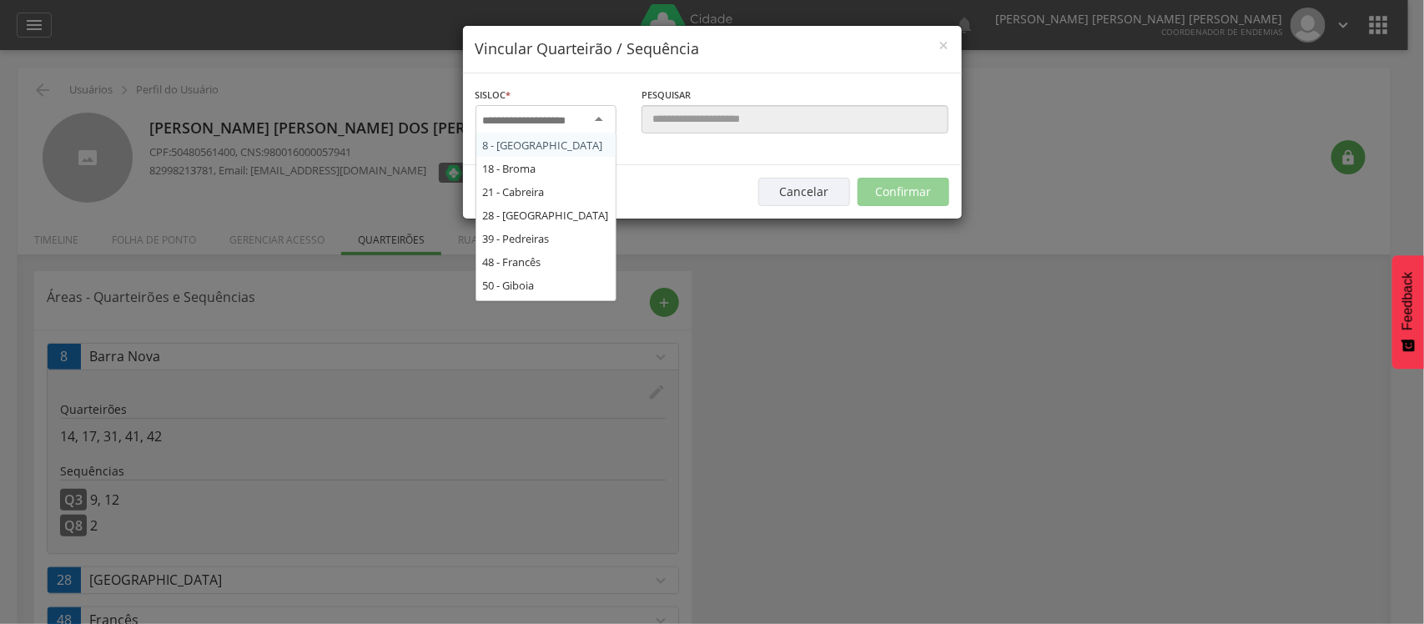
click at [540, 117] on input "select-one" at bounding box center [535, 120] width 105 height 15
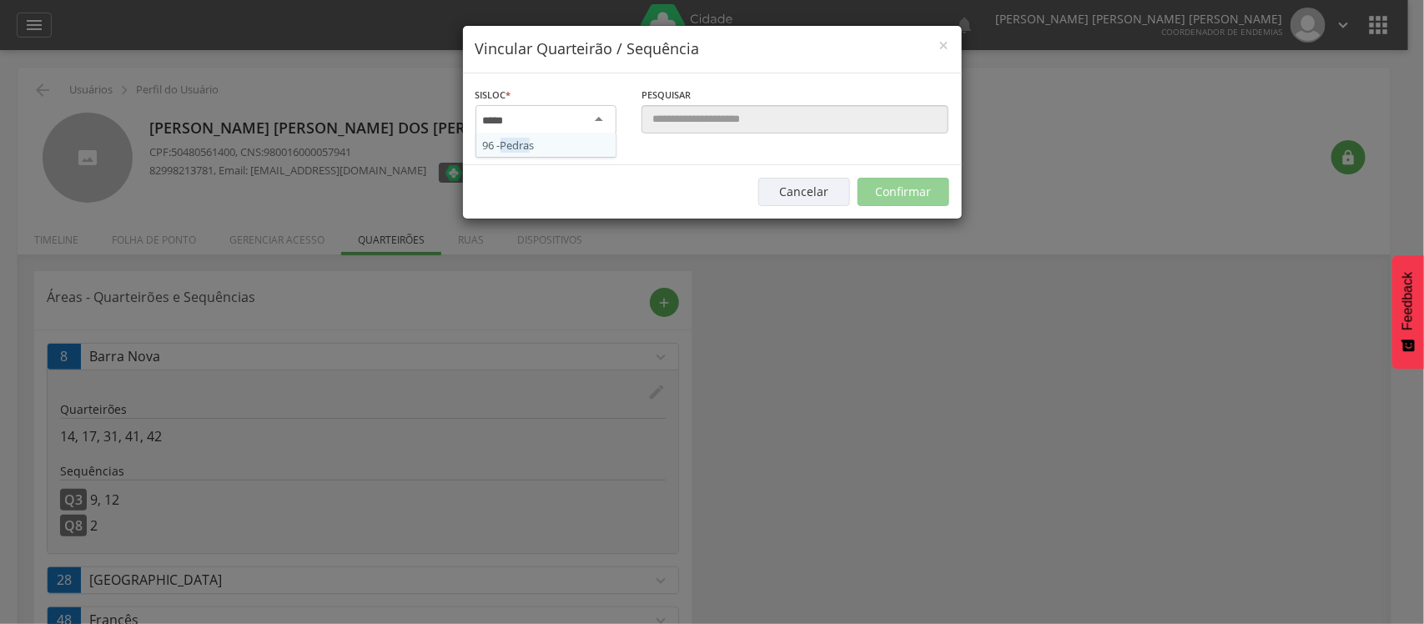
type input "******"
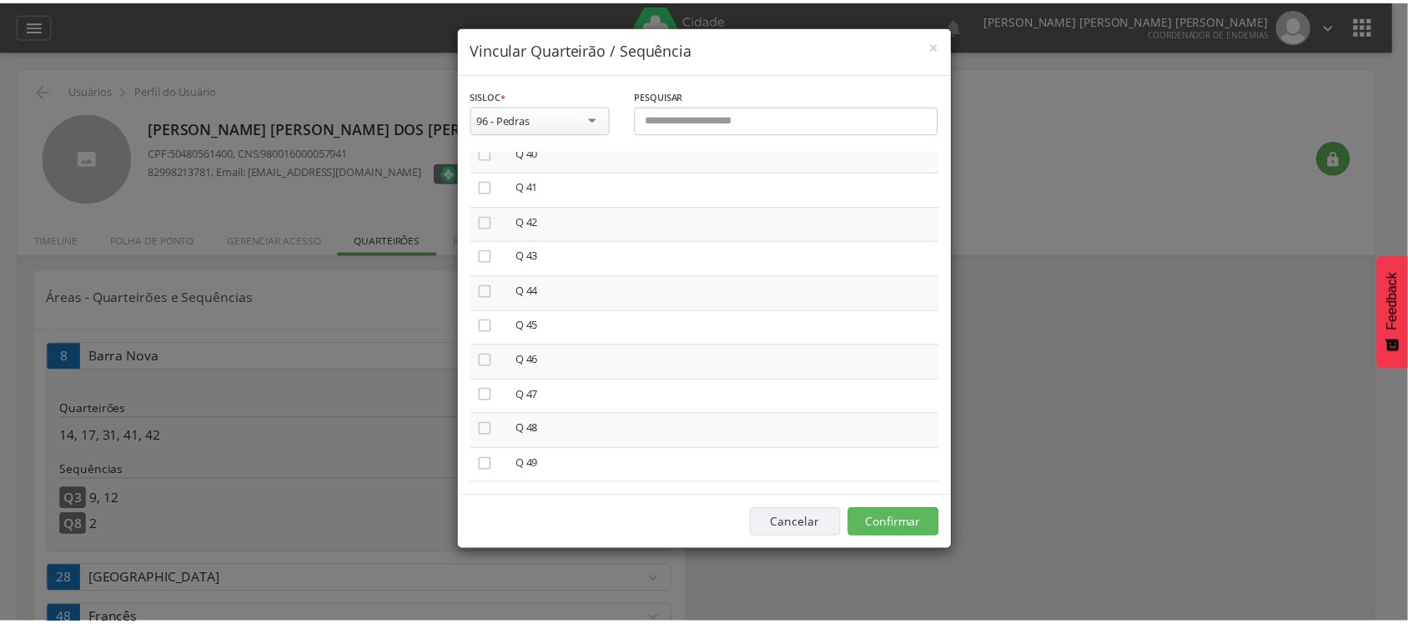
scroll to position [4095, 0]
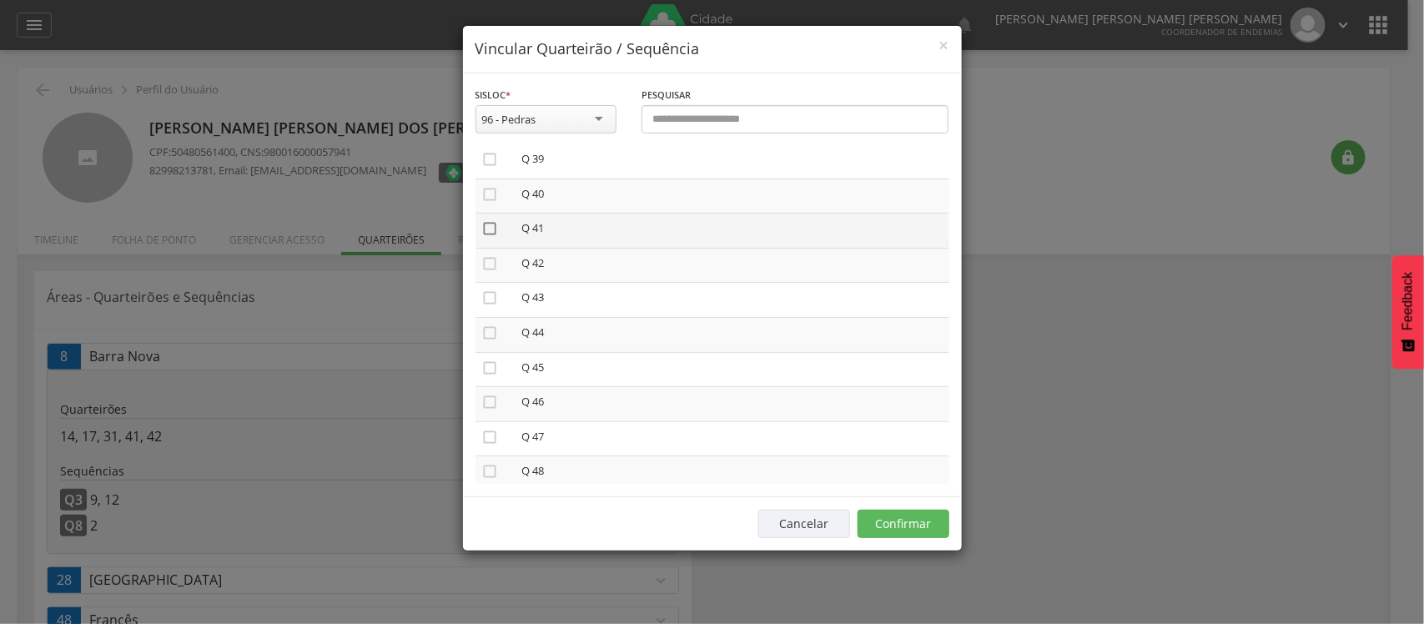
click at [482, 237] on icon "" at bounding box center [490, 228] width 17 height 17
click at [877, 522] on button "Confirmar" at bounding box center [904, 524] width 92 height 28
